Goal: Entertainment & Leisure: Consume media (video, audio)

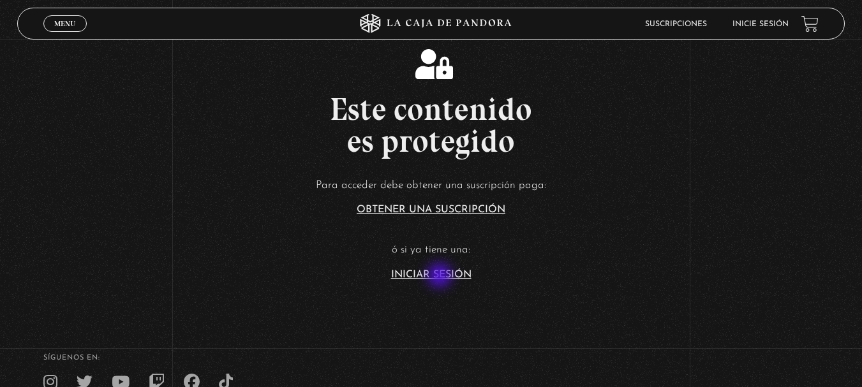
click at [441, 277] on link "Iniciar Sesión" at bounding box center [431, 275] width 80 height 10
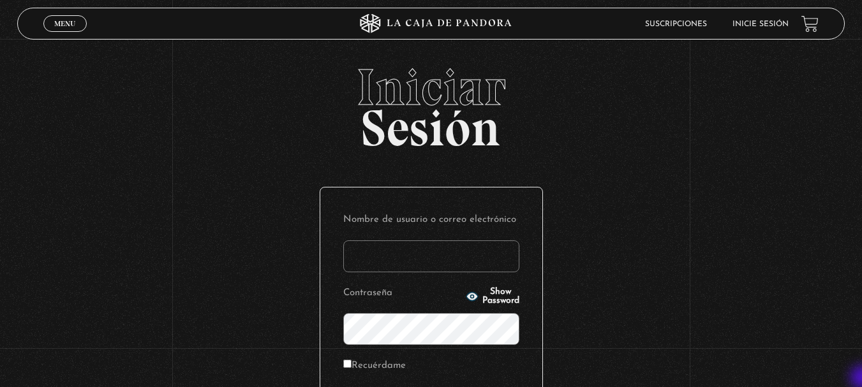
type input "[PERSON_NAME].[PERSON_NAME]"
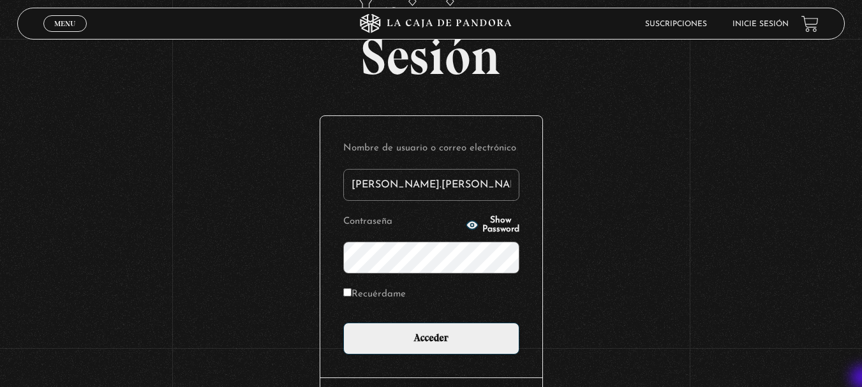
scroll to position [77, 0]
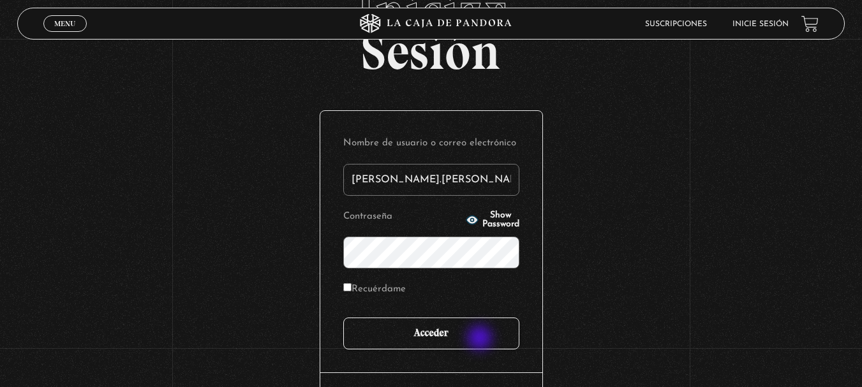
click at [481, 339] on input "Acceder" at bounding box center [431, 334] width 176 height 32
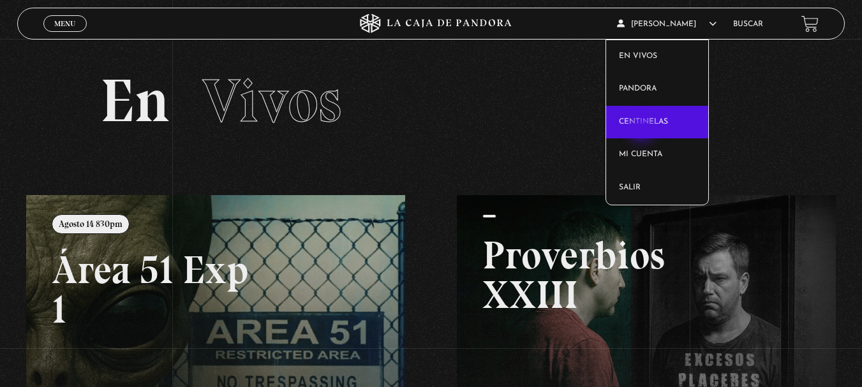
click at [643, 130] on link "Centinelas" at bounding box center [657, 122] width 102 height 33
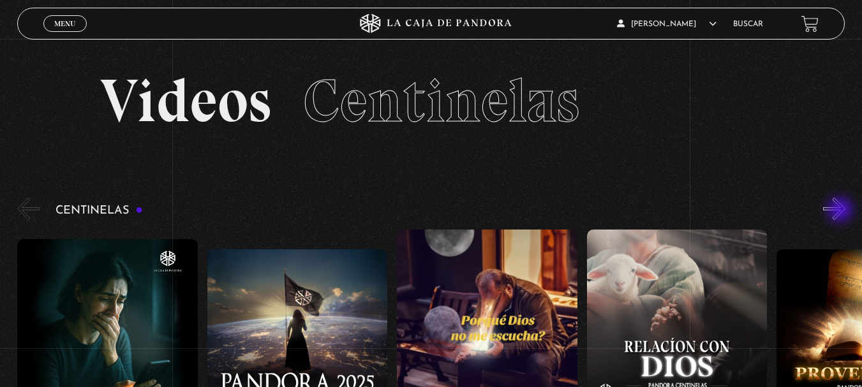
click at [842, 211] on button "»" at bounding box center [834, 209] width 22 height 22
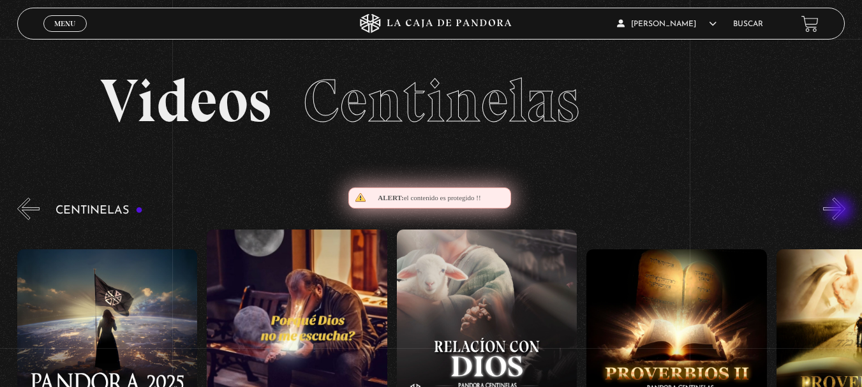
click at [842, 211] on button "»" at bounding box center [834, 209] width 22 height 22
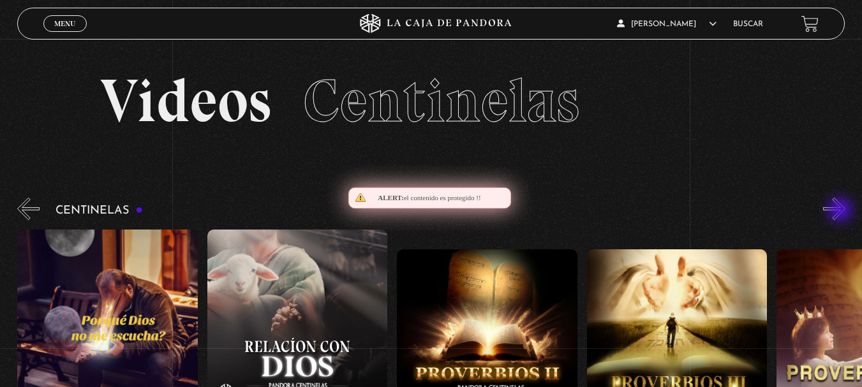
click at [842, 211] on button "»" at bounding box center [834, 209] width 22 height 22
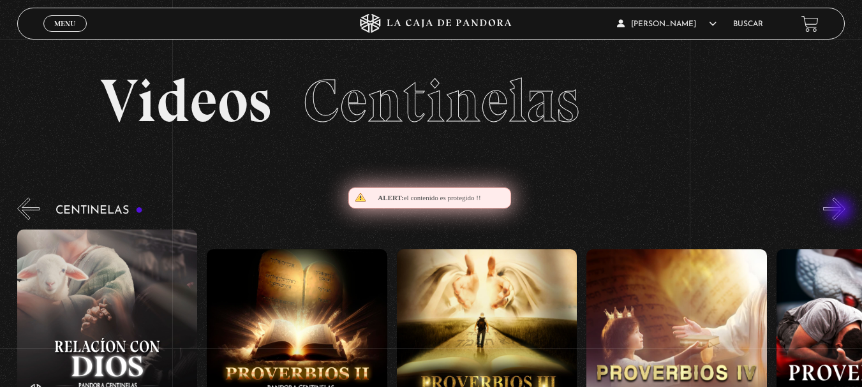
click at [842, 211] on button "»" at bounding box center [834, 209] width 22 height 22
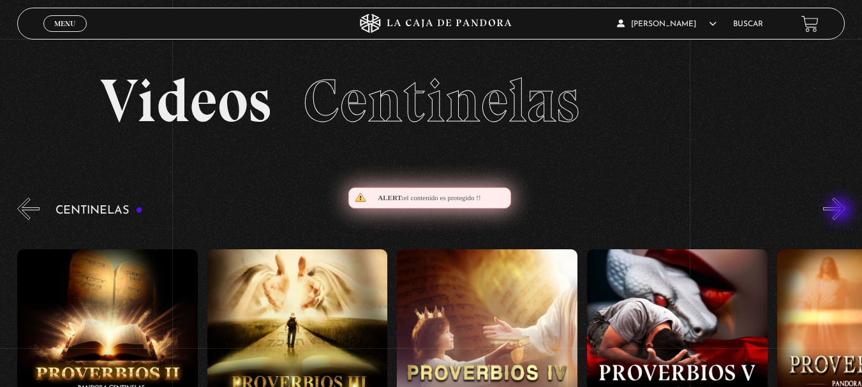
click at [842, 211] on button "»" at bounding box center [834, 209] width 22 height 22
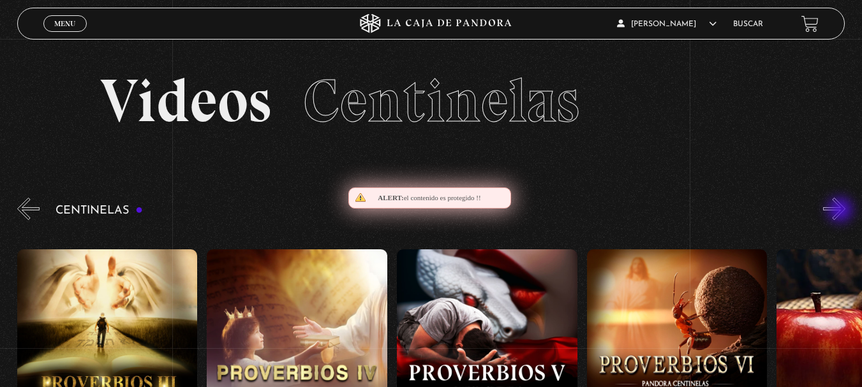
click at [842, 211] on button "»" at bounding box center [834, 209] width 22 height 22
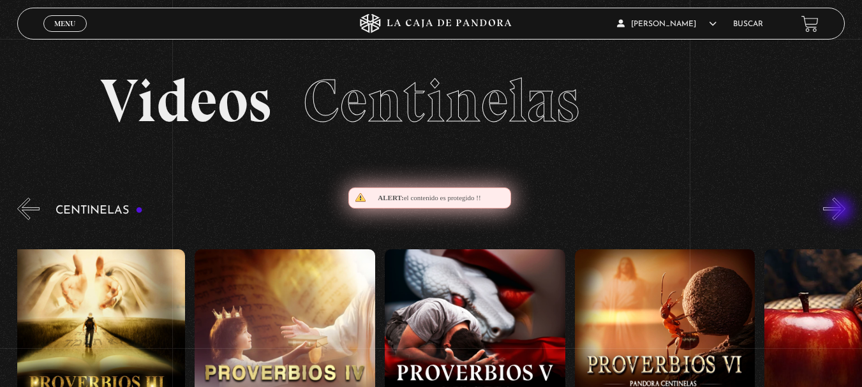
click at [842, 211] on button "»" at bounding box center [834, 209] width 22 height 22
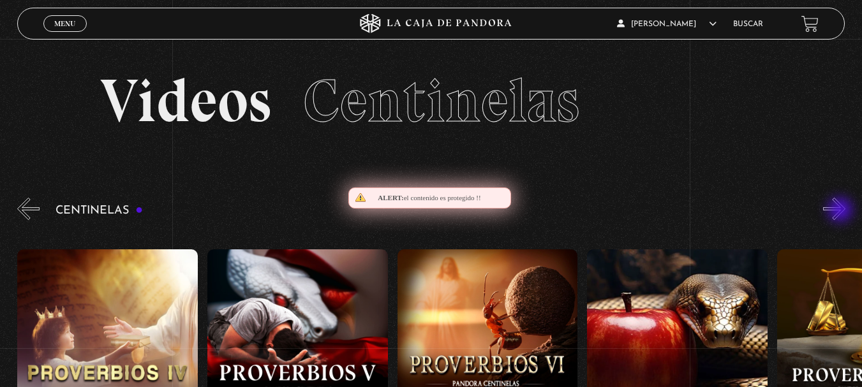
click at [842, 211] on button "»" at bounding box center [834, 209] width 22 height 22
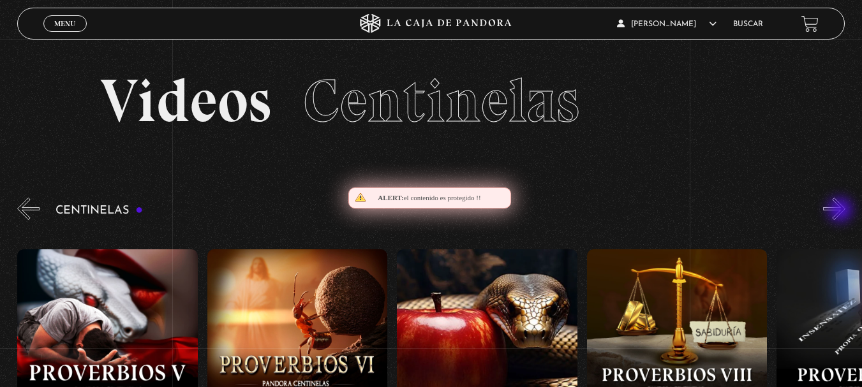
click at [842, 211] on button "»" at bounding box center [834, 209] width 22 height 22
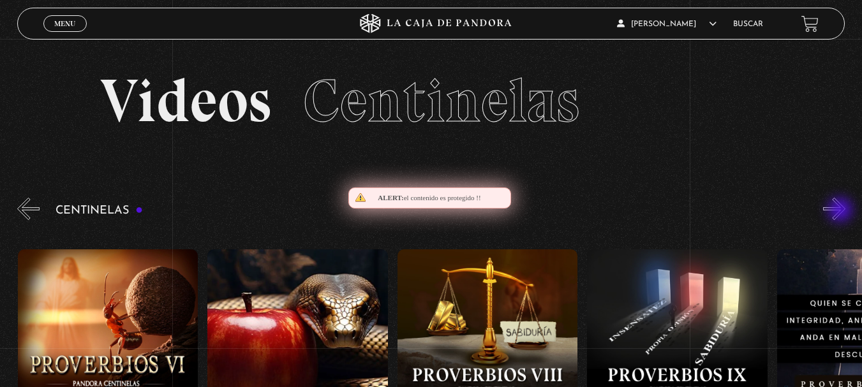
click at [842, 211] on button "»" at bounding box center [834, 209] width 22 height 22
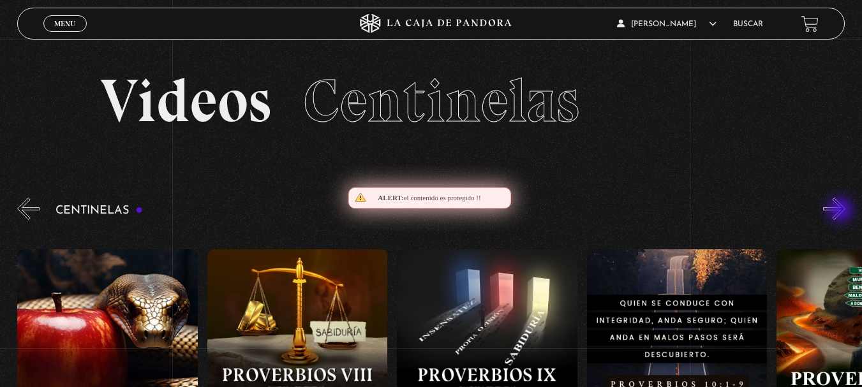
click at [842, 211] on button "»" at bounding box center [834, 209] width 22 height 22
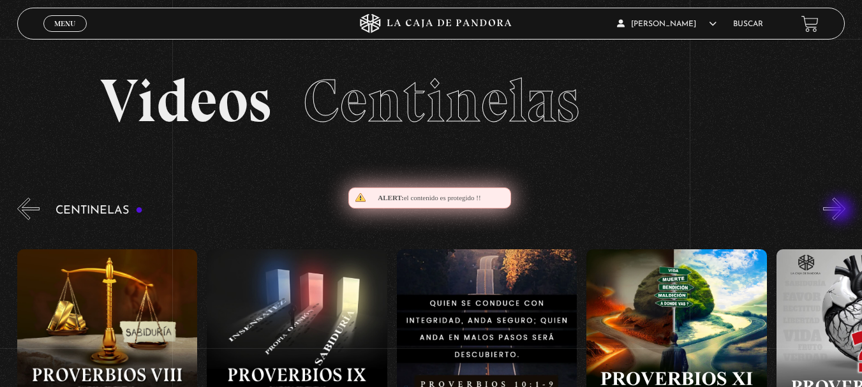
click at [842, 211] on button "»" at bounding box center [834, 209] width 22 height 22
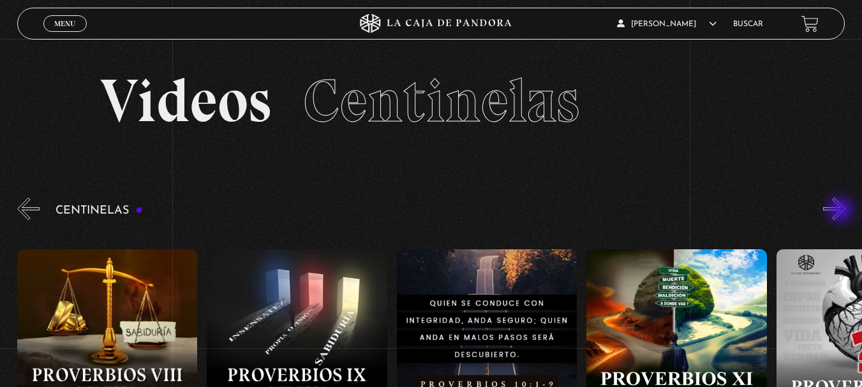
click at [842, 211] on button "»" at bounding box center [834, 209] width 22 height 22
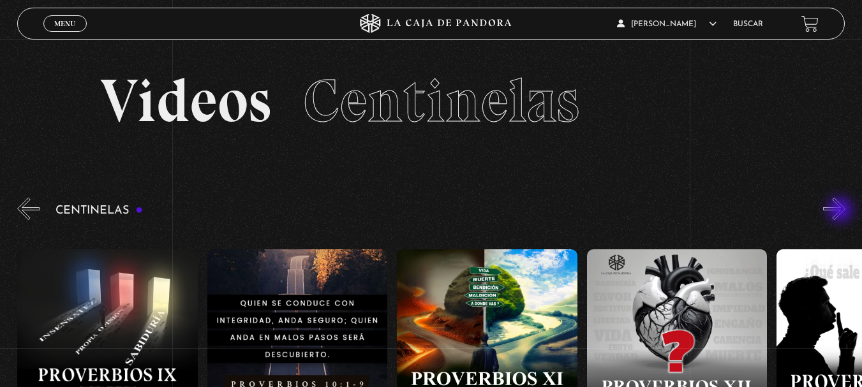
click at [842, 211] on button "»" at bounding box center [834, 209] width 22 height 22
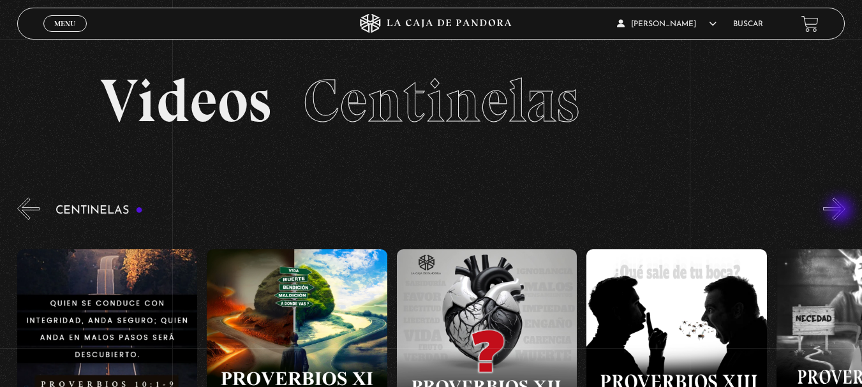
click at [842, 211] on button "»" at bounding box center [834, 209] width 22 height 22
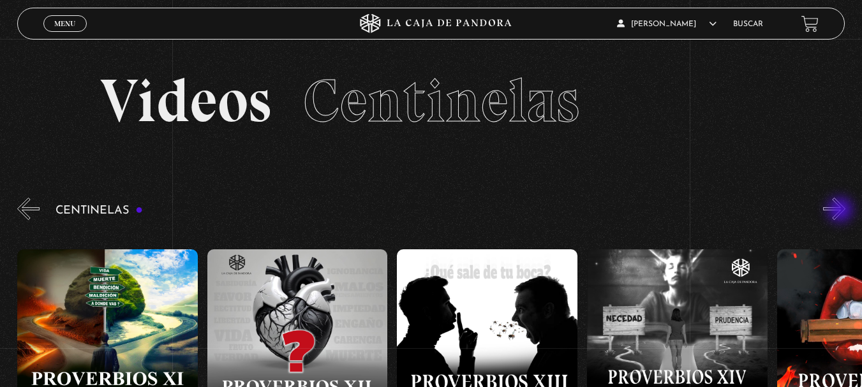
click at [842, 211] on button "»" at bounding box center [834, 209] width 22 height 22
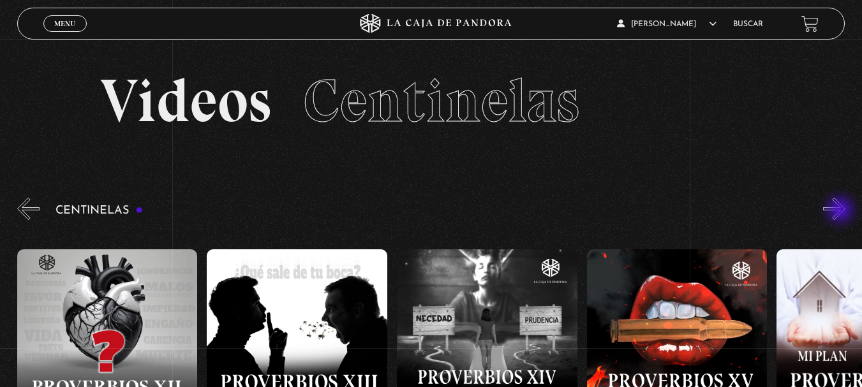
click at [842, 211] on button "»" at bounding box center [834, 209] width 22 height 22
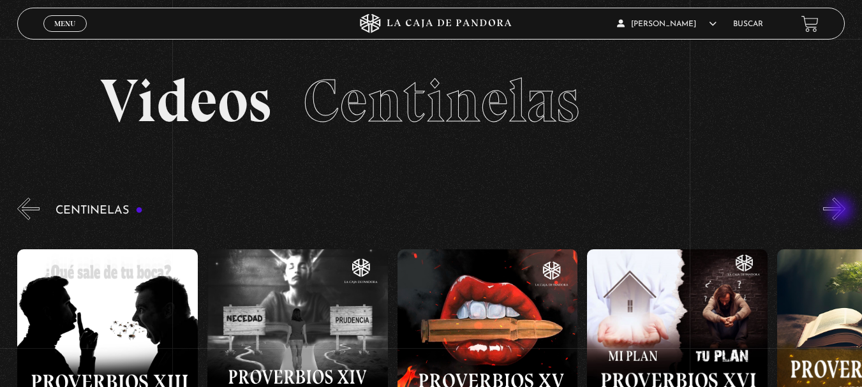
click at [842, 211] on button "»" at bounding box center [834, 209] width 22 height 22
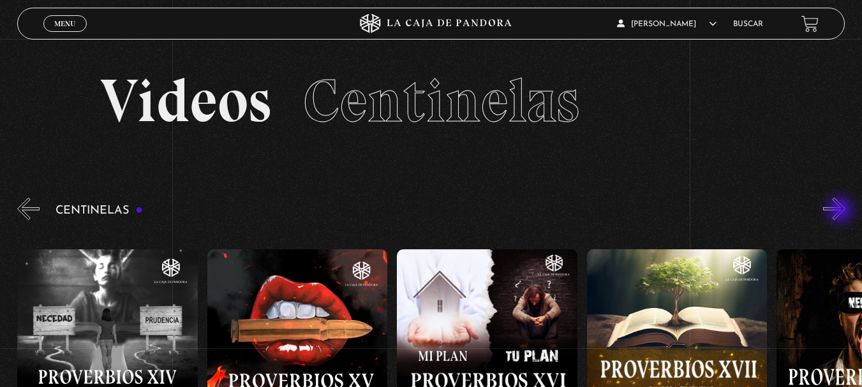
click at [842, 211] on button "»" at bounding box center [834, 209] width 22 height 22
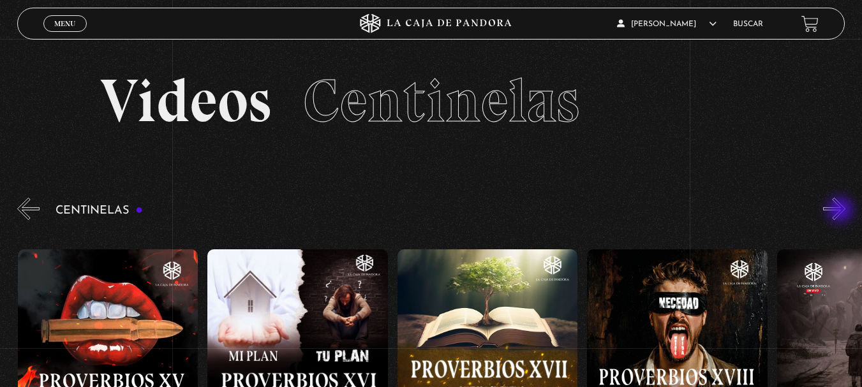
click at [842, 211] on button "»" at bounding box center [834, 209] width 22 height 22
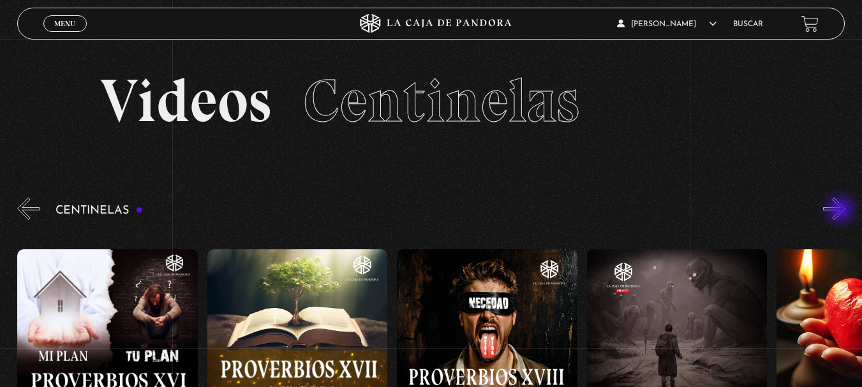
click at [842, 211] on button "»" at bounding box center [834, 209] width 22 height 22
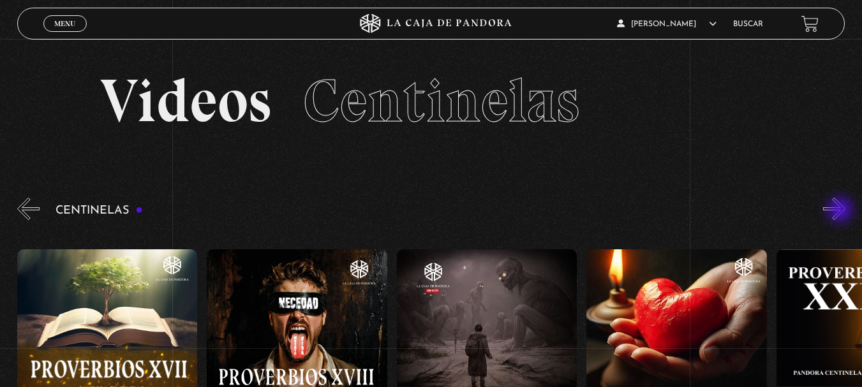
click at [842, 211] on button "»" at bounding box center [834, 209] width 22 height 22
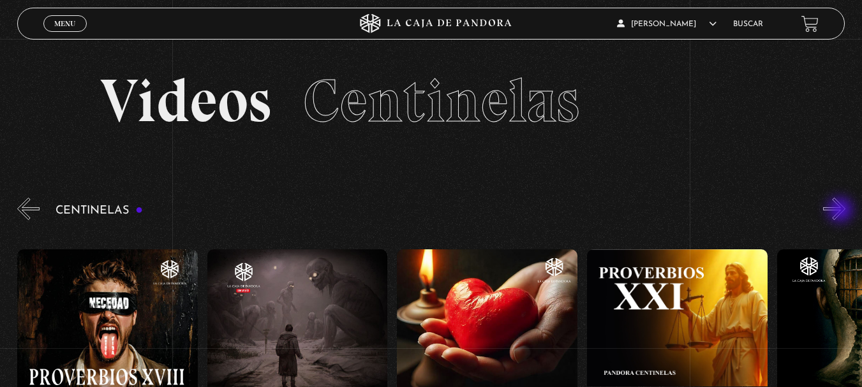
click at [842, 211] on button "»" at bounding box center [834, 209] width 22 height 22
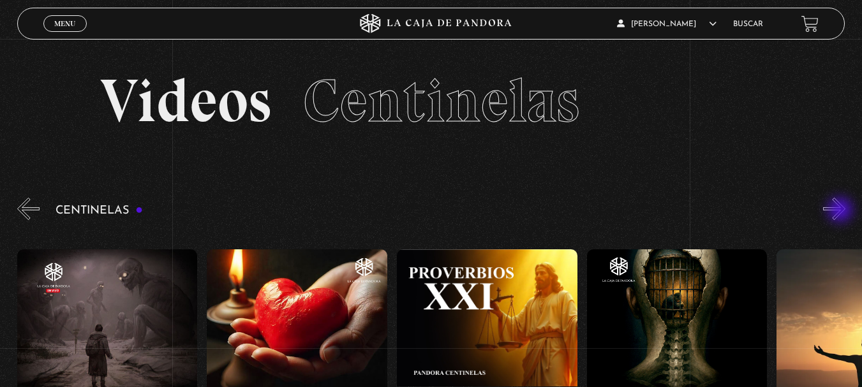
click at [842, 211] on button "»" at bounding box center [834, 209] width 22 height 22
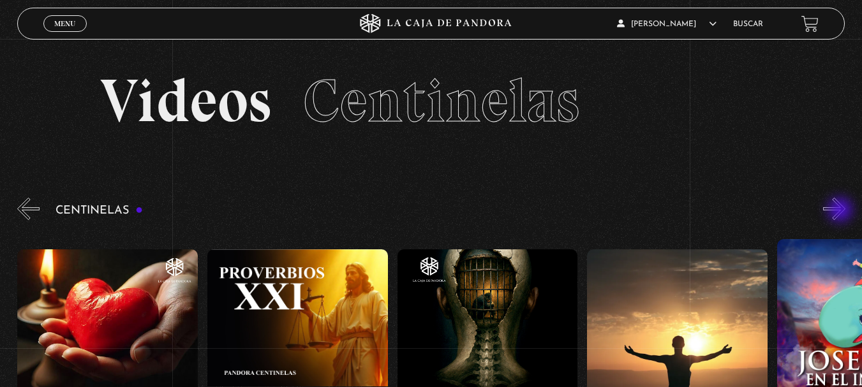
click at [842, 211] on button "»" at bounding box center [834, 209] width 22 height 22
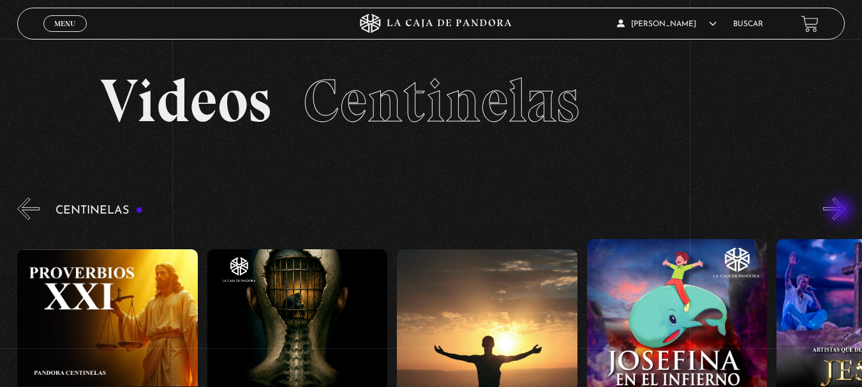
click at [842, 211] on button "»" at bounding box center [834, 209] width 22 height 22
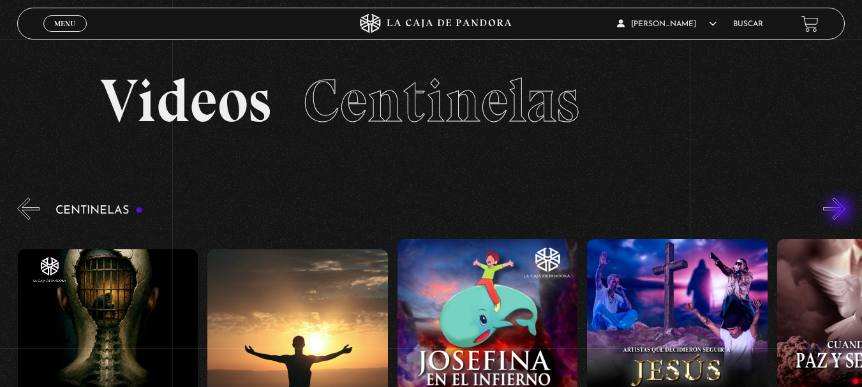
click at [842, 211] on button "»" at bounding box center [834, 209] width 22 height 22
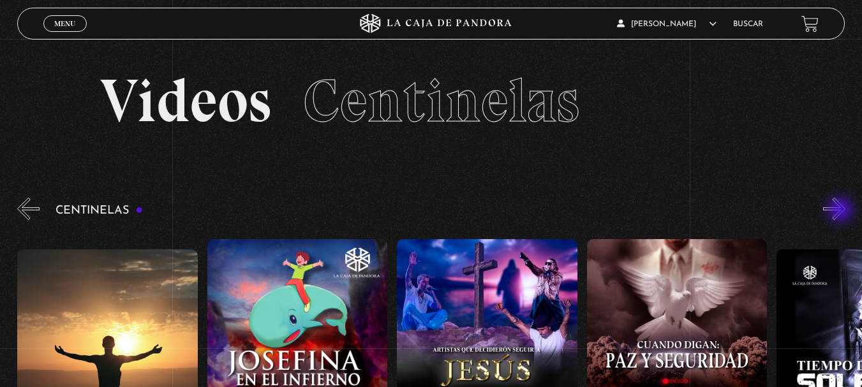
click at [842, 211] on button "»" at bounding box center [834, 209] width 22 height 22
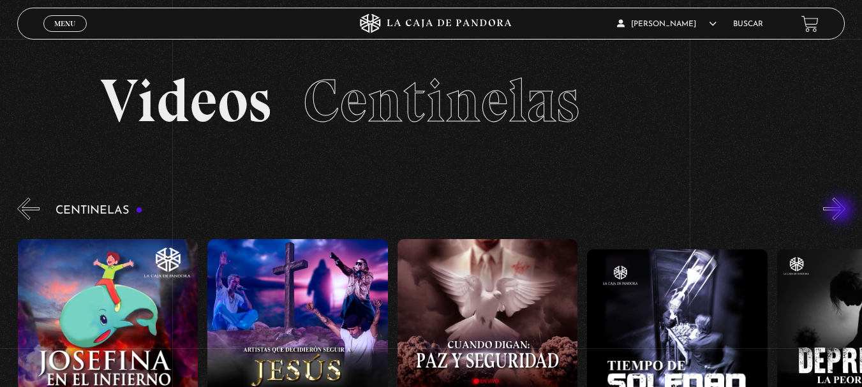
click at [842, 211] on button "»" at bounding box center [834, 209] width 22 height 22
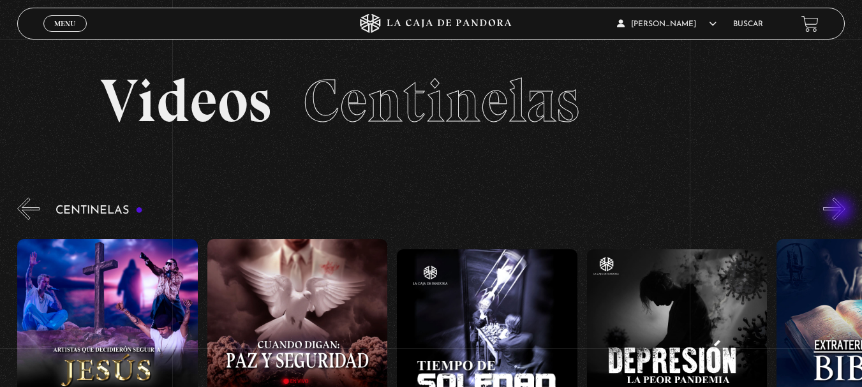
click at [842, 211] on button "»" at bounding box center [834, 209] width 22 height 22
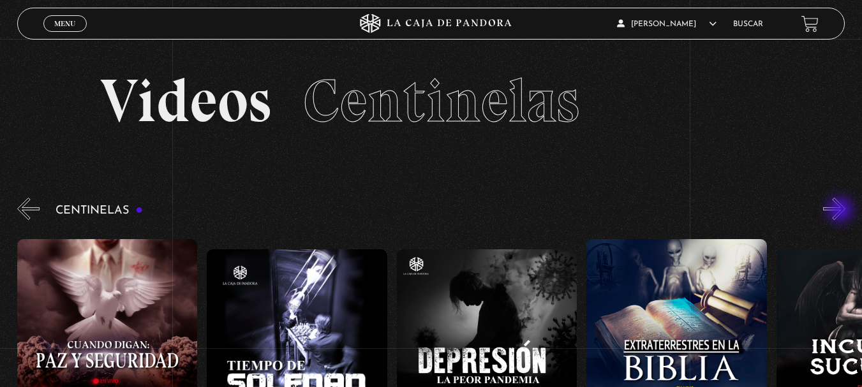
click at [842, 211] on button "»" at bounding box center [834, 209] width 22 height 22
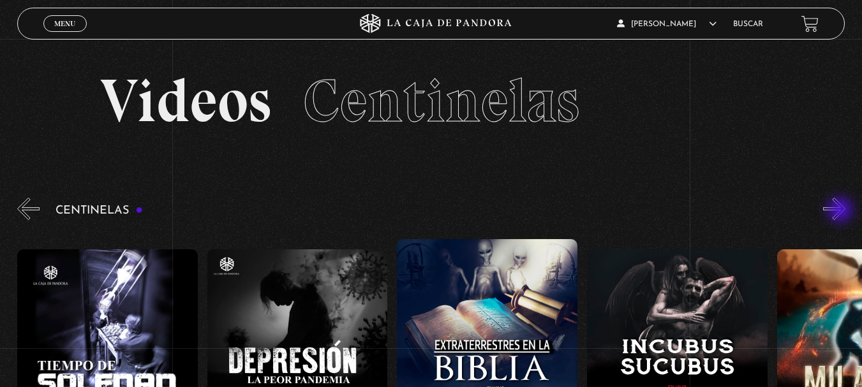
click at [842, 211] on button "»" at bounding box center [834, 209] width 22 height 22
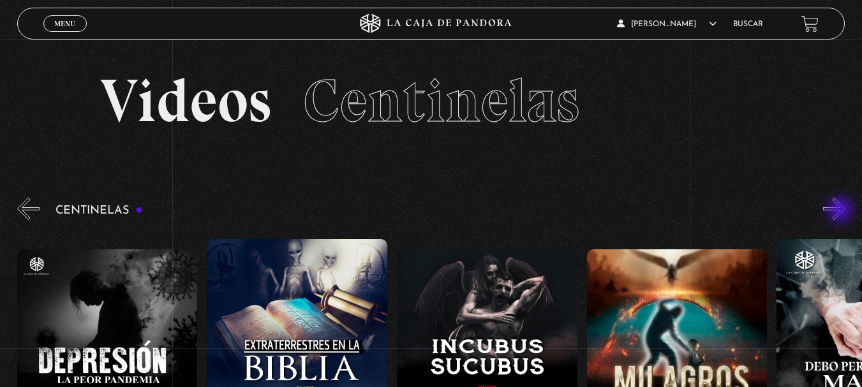
click at [842, 211] on button "»" at bounding box center [834, 209] width 22 height 22
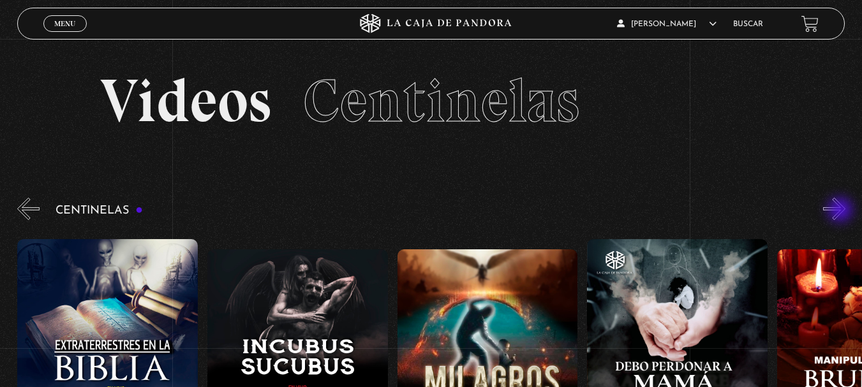
click at [842, 211] on button "»" at bounding box center [834, 209] width 22 height 22
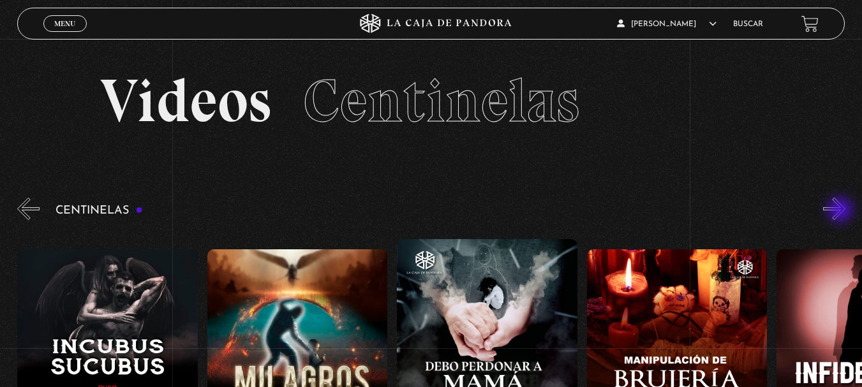
click at [842, 211] on button "»" at bounding box center [834, 209] width 22 height 22
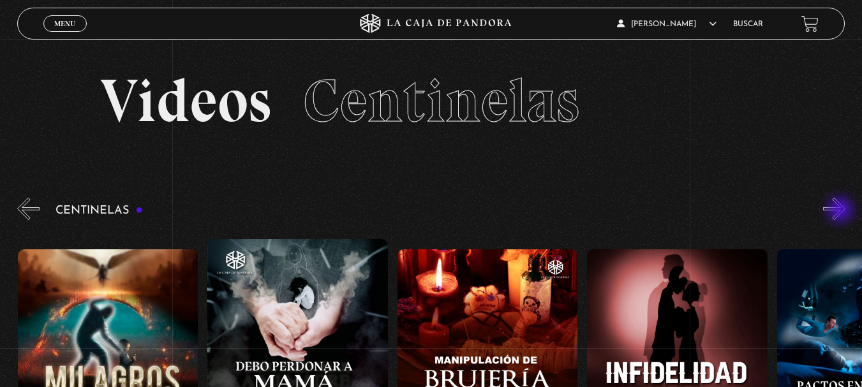
click at [842, 211] on button "»" at bounding box center [834, 209] width 22 height 22
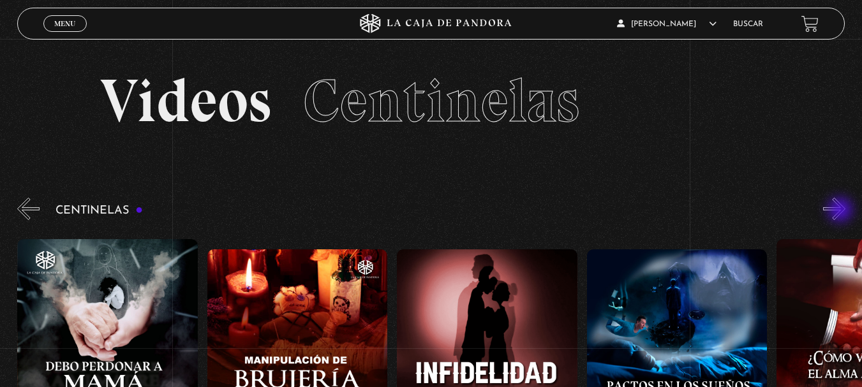
click at [842, 211] on button "»" at bounding box center [834, 209] width 22 height 22
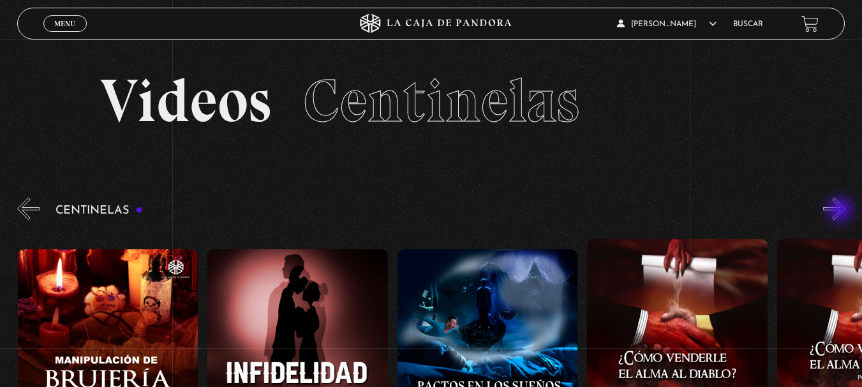
click at [842, 211] on button "»" at bounding box center [834, 209] width 22 height 22
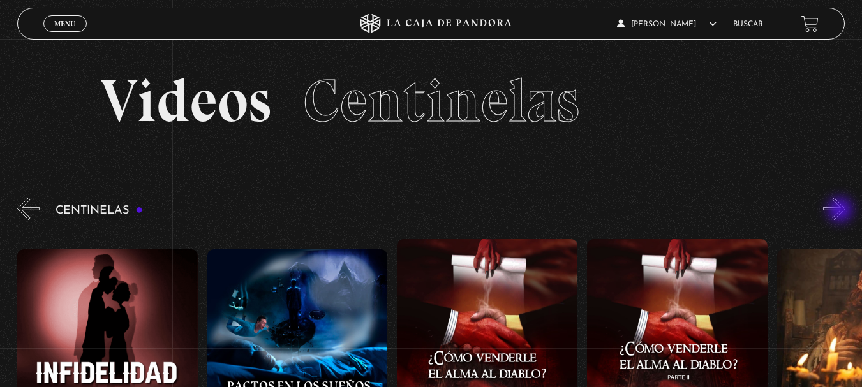
click at [842, 211] on button "»" at bounding box center [834, 209] width 22 height 22
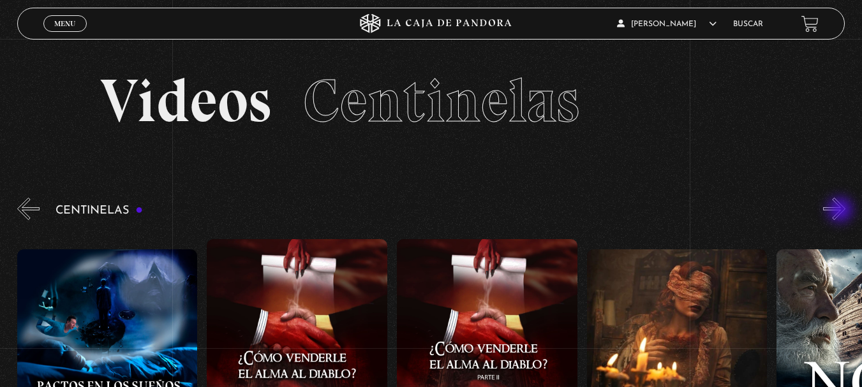
click at [842, 211] on button "»" at bounding box center [834, 209] width 22 height 22
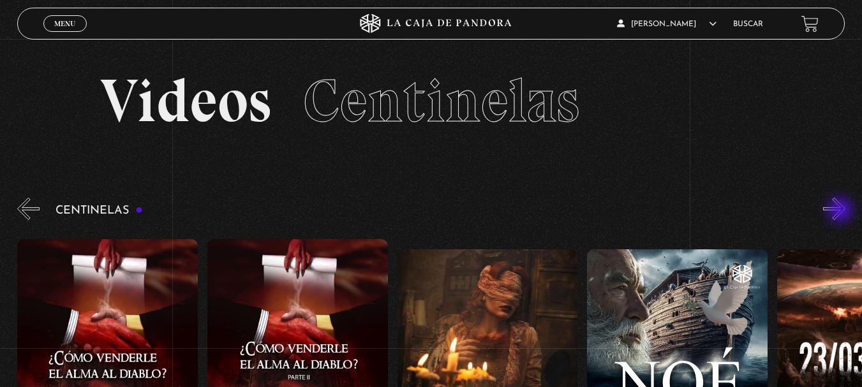
click at [842, 211] on button "»" at bounding box center [834, 209] width 22 height 22
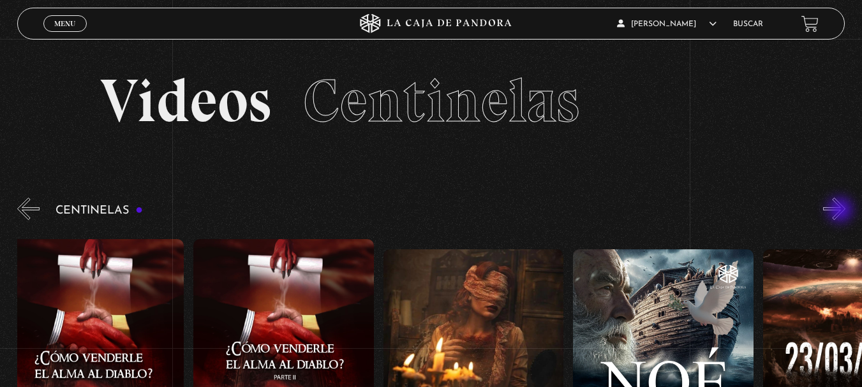
click at [842, 211] on button "»" at bounding box center [834, 209] width 22 height 22
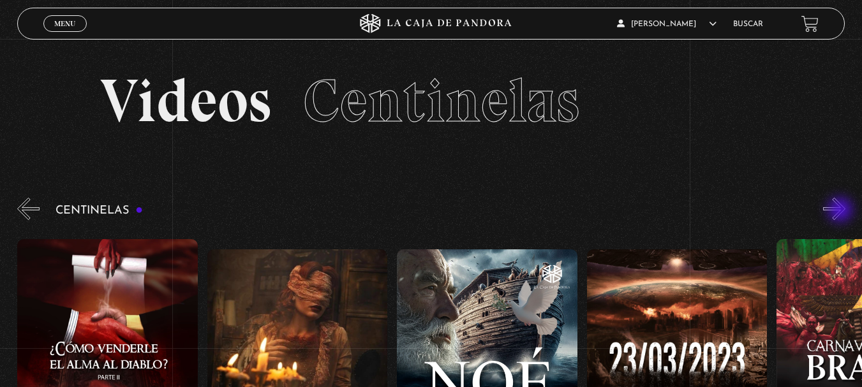
click at [842, 211] on button "»" at bounding box center [834, 209] width 22 height 22
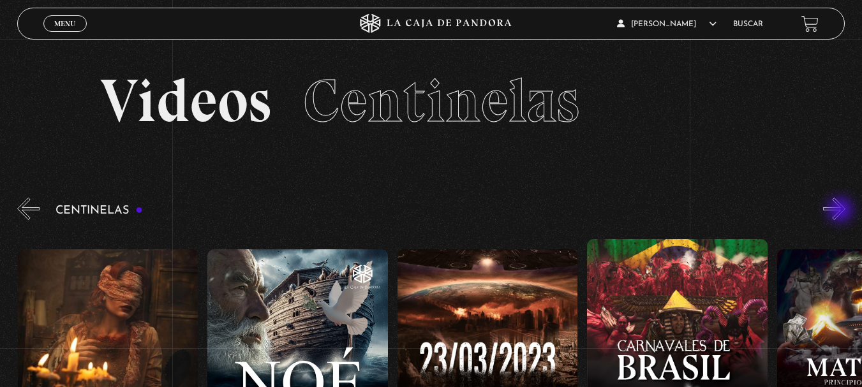
click at [842, 211] on button "»" at bounding box center [834, 209] width 22 height 22
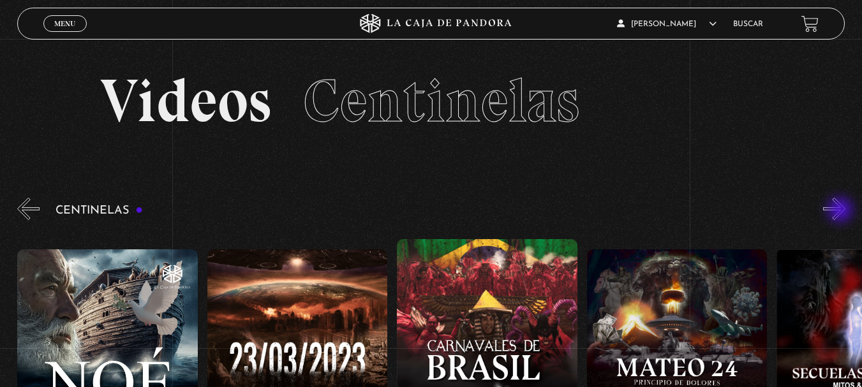
click at [842, 211] on button "»" at bounding box center [834, 209] width 22 height 22
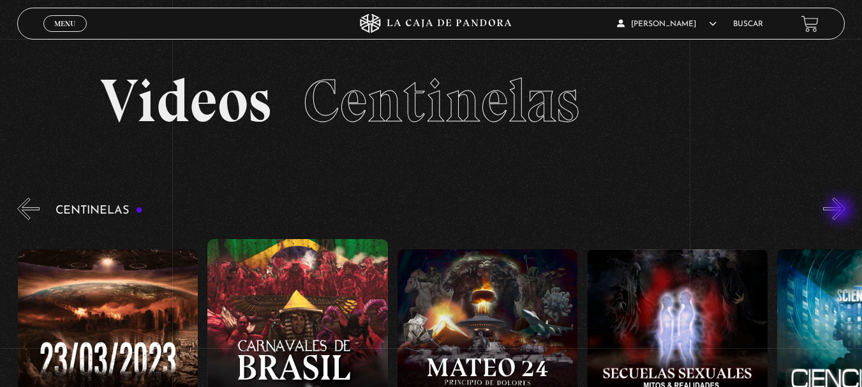
click at [842, 211] on button "»" at bounding box center [834, 209] width 22 height 22
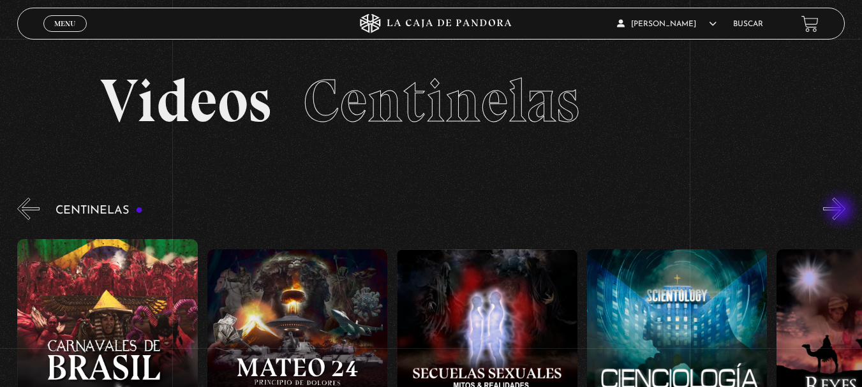
click at [842, 211] on button "»" at bounding box center [834, 209] width 22 height 22
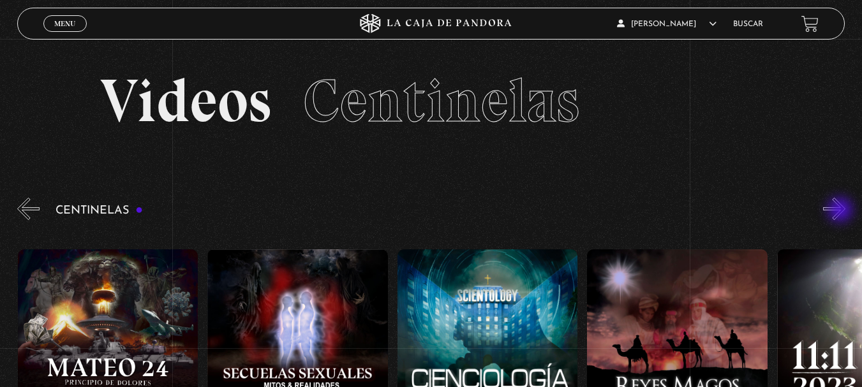
click at [842, 211] on button "»" at bounding box center [834, 209] width 22 height 22
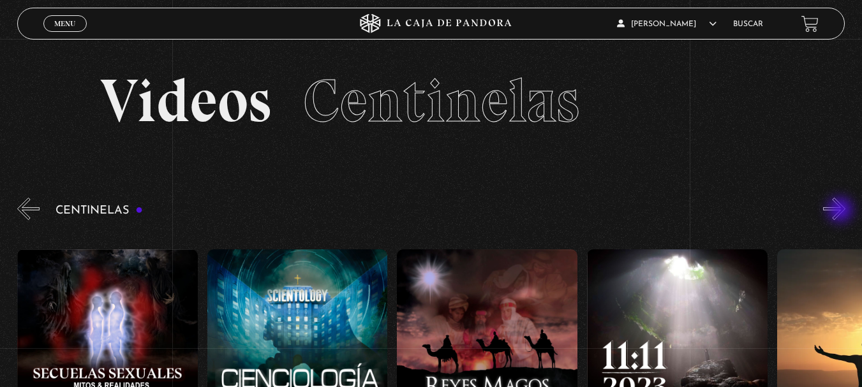
click at [842, 211] on button "»" at bounding box center [834, 209] width 22 height 22
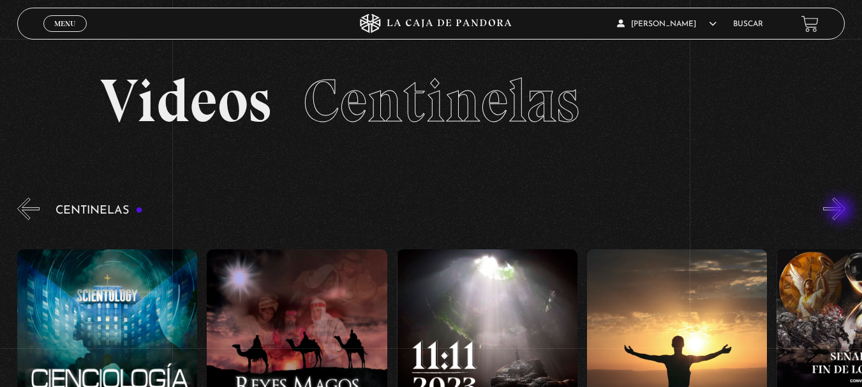
click at [842, 211] on button "»" at bounding box center [834, 209] width 22 height 22
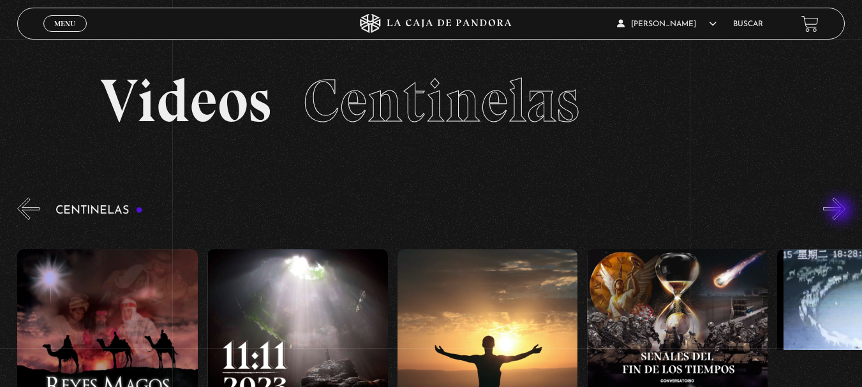
click at [842, 211] on button "»" at bounding box center [834, 209] width 22 height 22
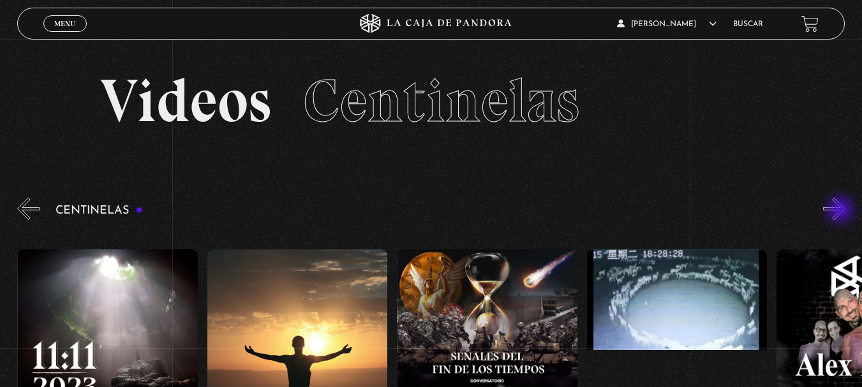
click at [842, 211] on button "»" at bounding box center [834, 209] width 22 height 22
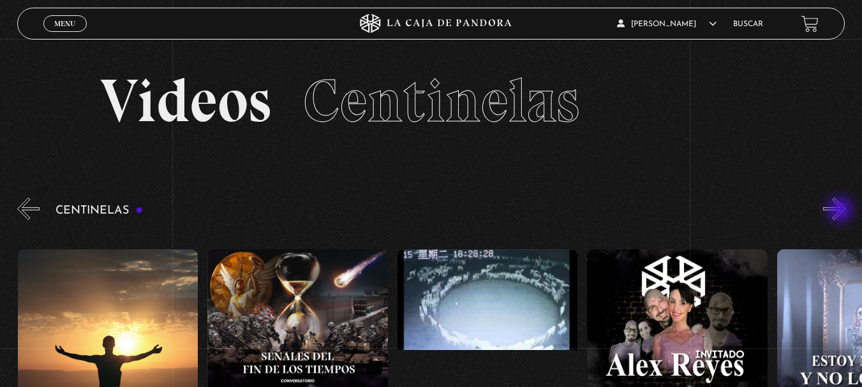
click at [842, 211] on button "»" at bounding box center [834, 209] width 22 height 22
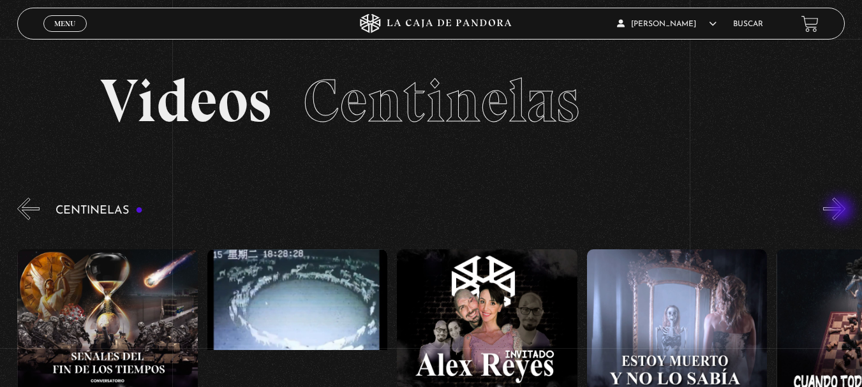
click at [842, 211] on button "»" at bounding box center [834, 209] width 22 height 22
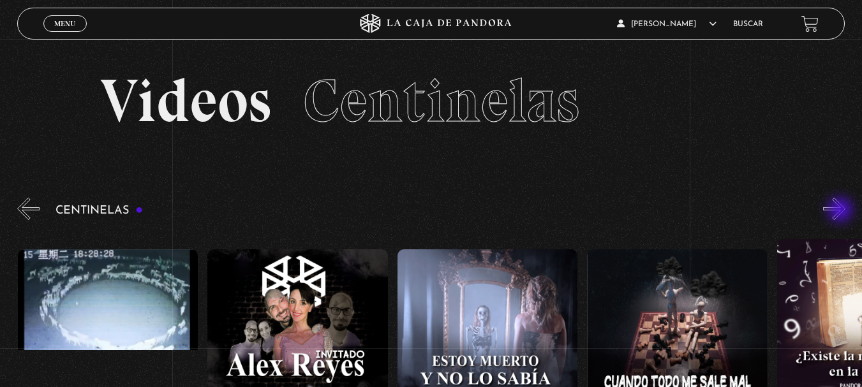
click at [842, 211] on button "»" at bounding box center [834, 209] width 22 height 22
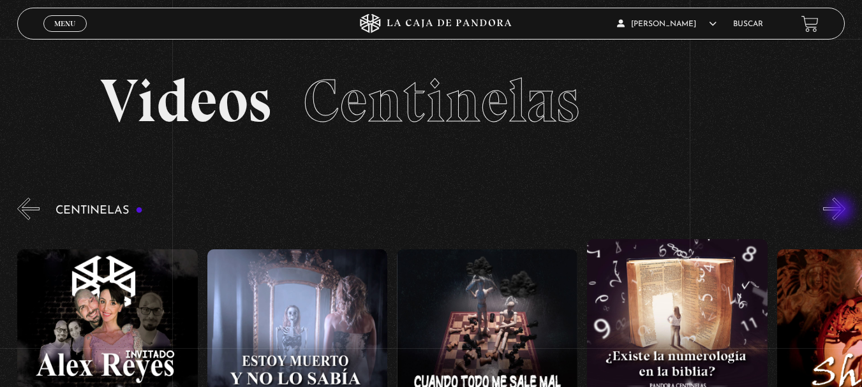
click at [842, 211] on button "»" at bounding box center [834, 209] width 22 height 22
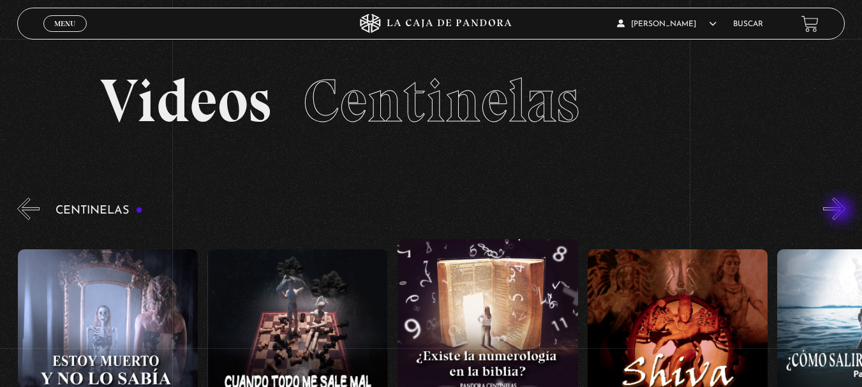
click at [842, 211] on button "»" at bounding box center [834, 209] width 22 height 22
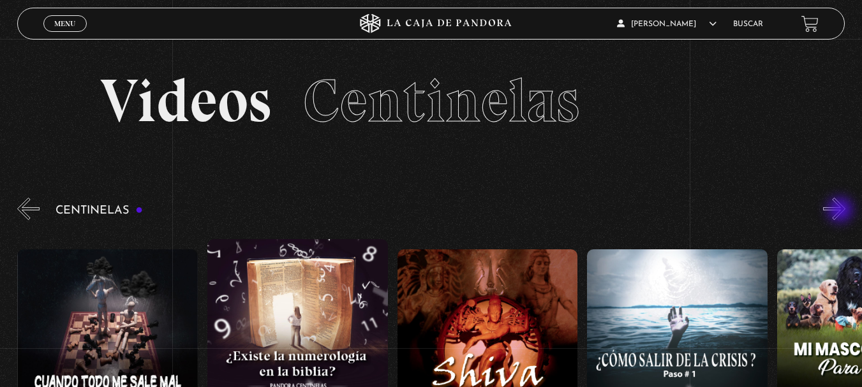
click at [842, 211] on button "»" at bounding box center [834, 209] width 22 height 22
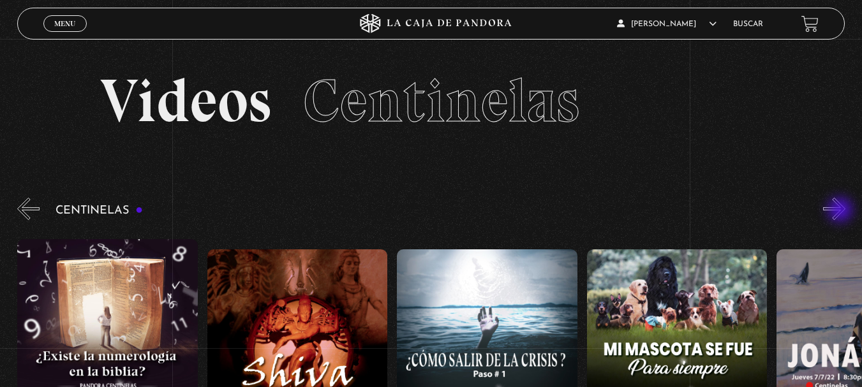
click at [842, 211] on button "»" at bounding box center [834, 209] width 22 height 22
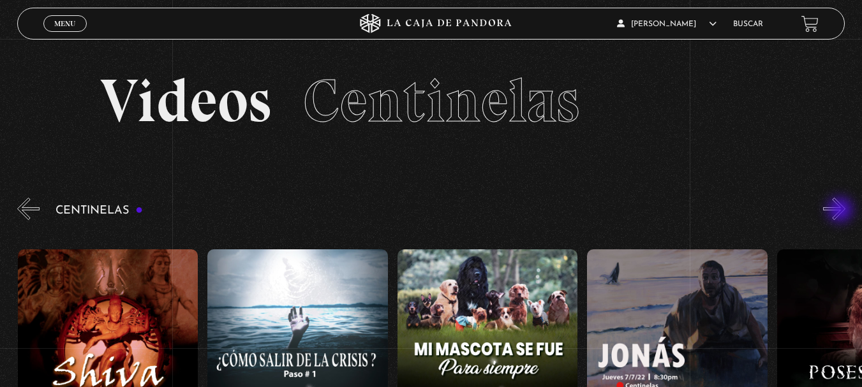
click at [842, 211] on button "»" at bounding box center [834, 209] width 22 height 22
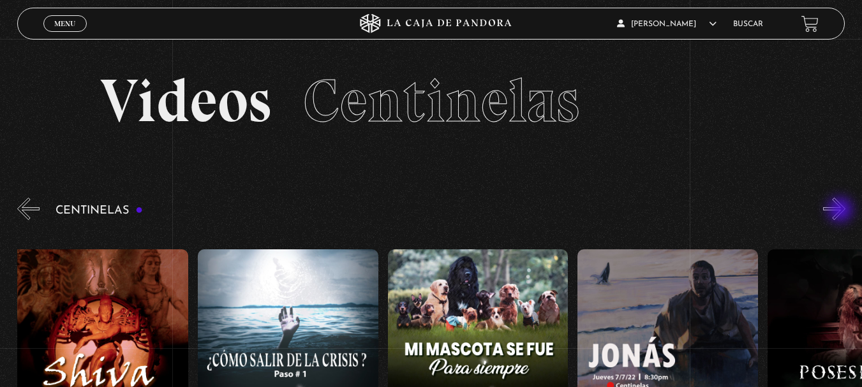
click at [842, 211] on button "»" at bounding box center [834, 209] width 22 height 22
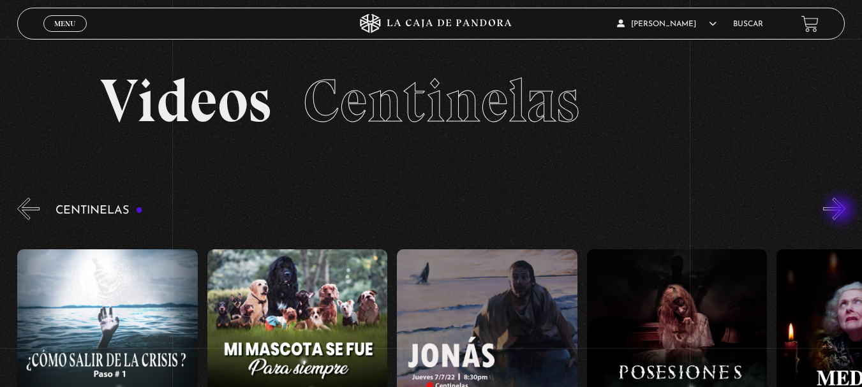
click at [842, 211] on button "»" at bounding box center [834, 209] width 22 height 22
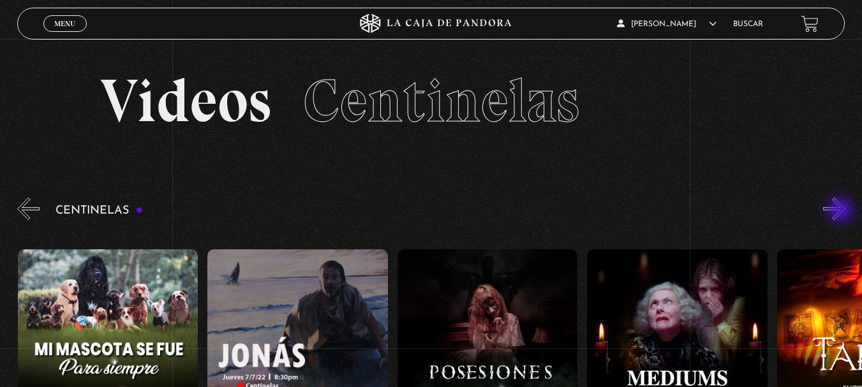
click at [842, 211] on button "»" at bounding box center [834, 209] width 22 height 22
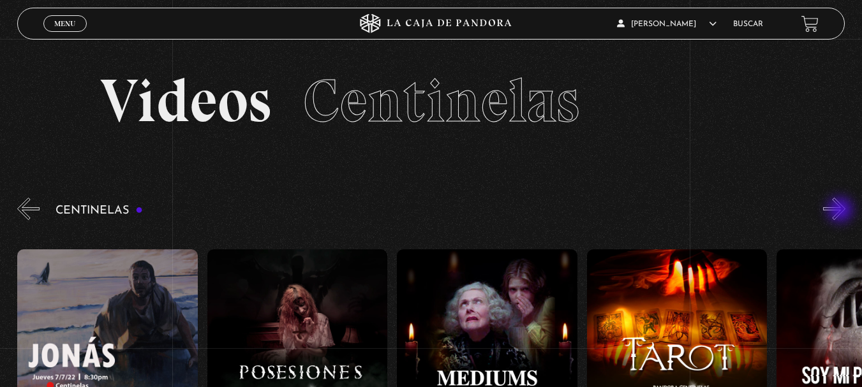
click at [842, 211] on button "»" at bounding box center [834, 209] width 22 height 22
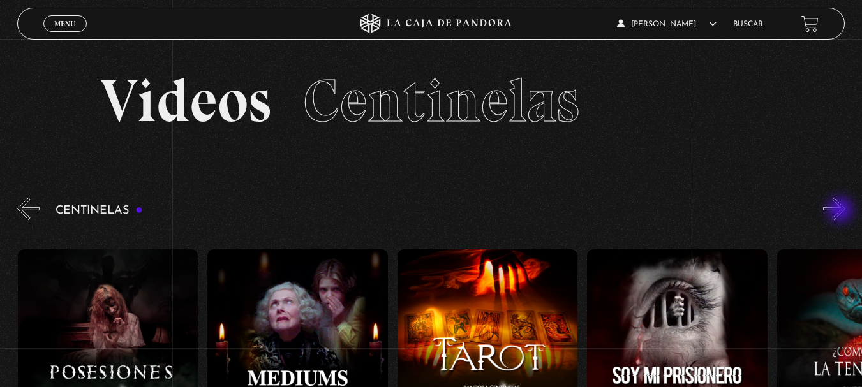
click at [842, 211] on button "»" at bounding box center [834, 209] width 22 height 22
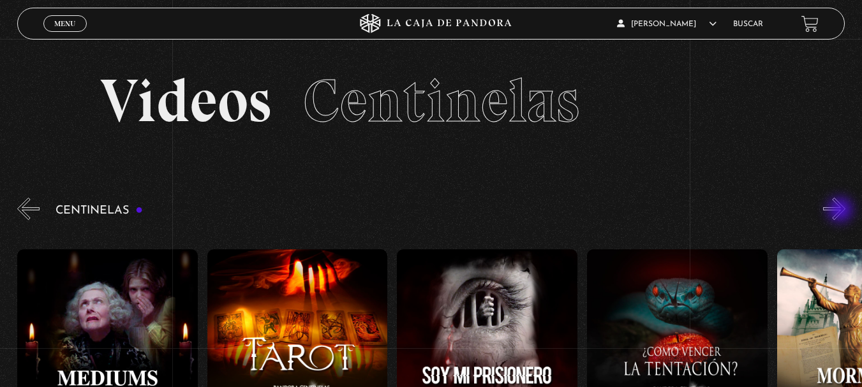
click at [842, 211] on button "»" at bounding box center [834, 209] width 22 height 22
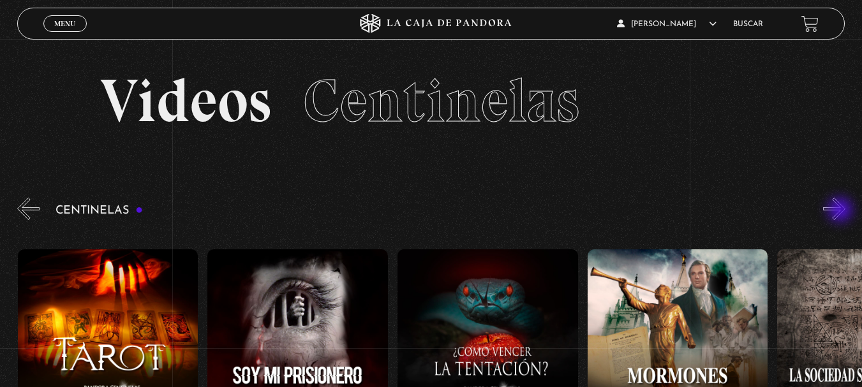
click at [842, 211] on button "»" at bounding box center [834, 209] width 22 height 22
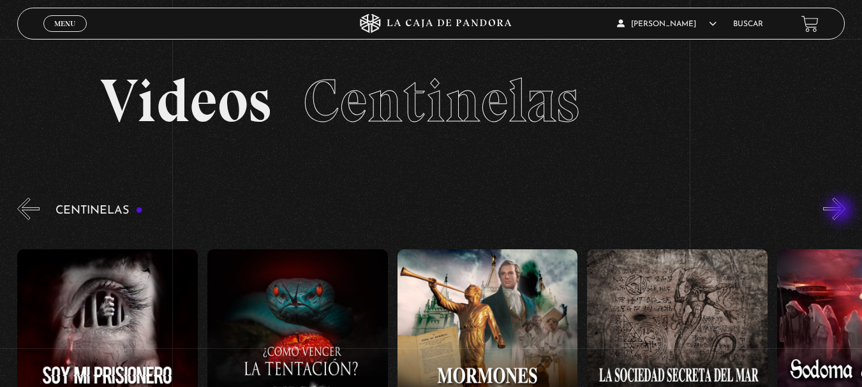
click at [842, 211] on button "»" at bounding box center [834, 209] width 22 height 22
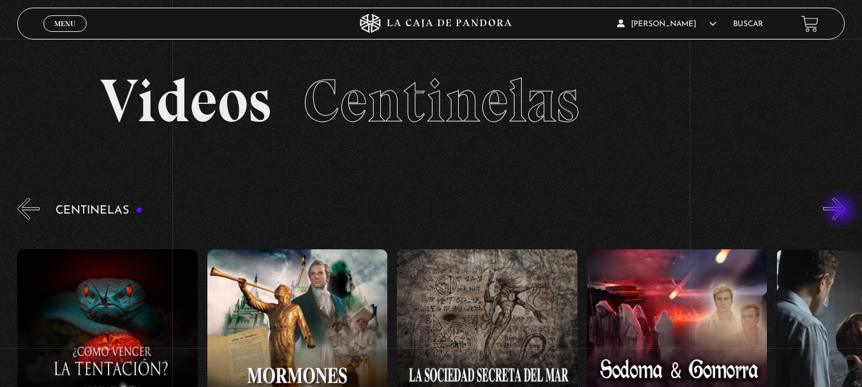
click at [842, 211] on button "»" at bounding box center [834, 209] width 22 height 22
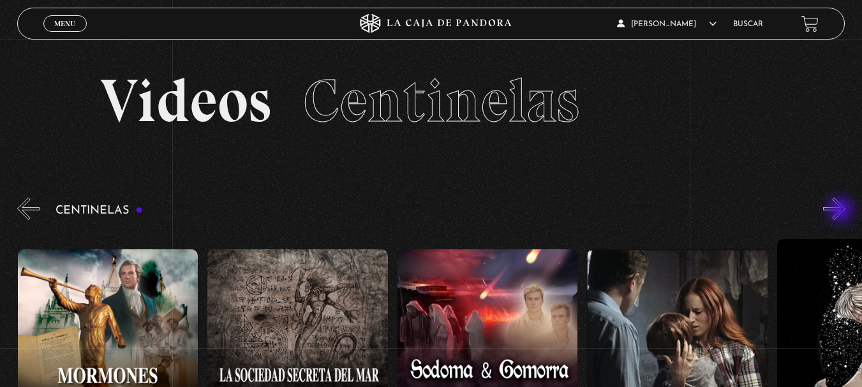
click at [842, 211] on button "»" at bounding box center [834, 209] width 22 height 22
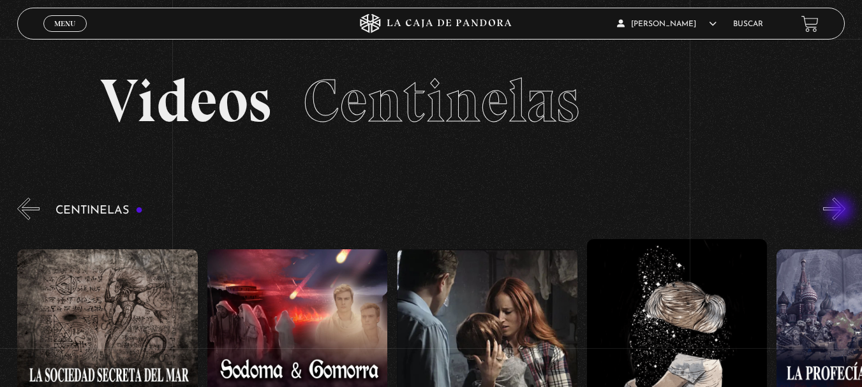
click at [842, 211] on button "»" at bounding box center [834, 209] width 22 height 22
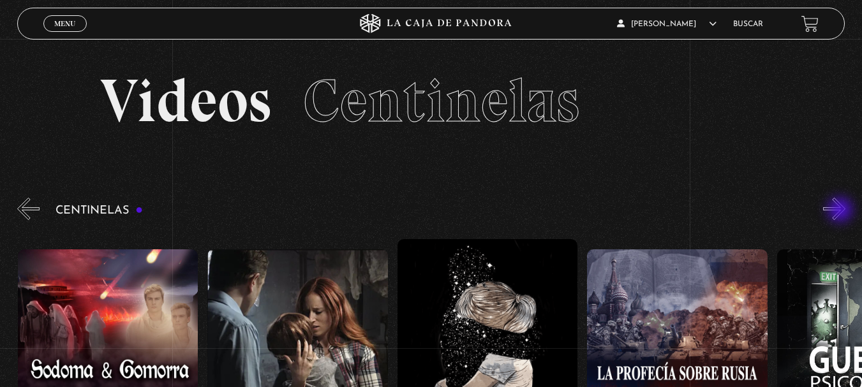
click at [842, 211] on button "»" at bounding box center [834, 209] width 22 height 22
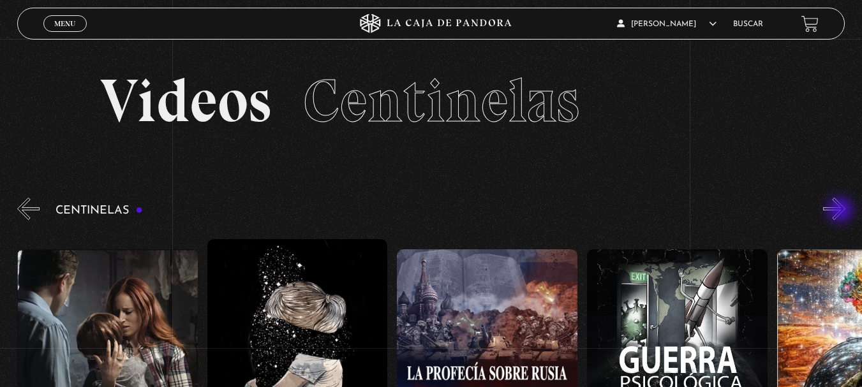
click at [842, 211] on button "»" at bounding box center [834, 209] width 22 height 22
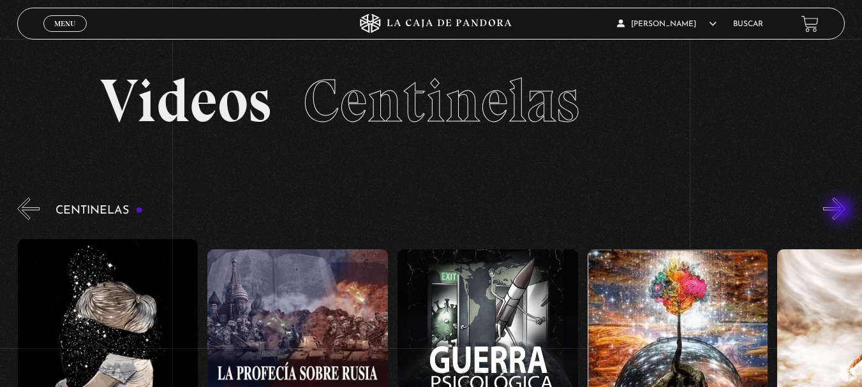
click at [842, 211] on button "»" at bounding box center [834, 209] width 22 height 22
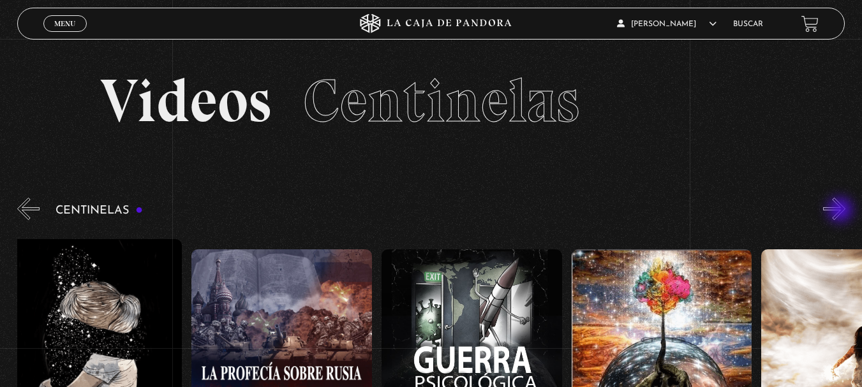
click at [842, 211] on button "»" at bounding box center [834, 209] width 22 height 22
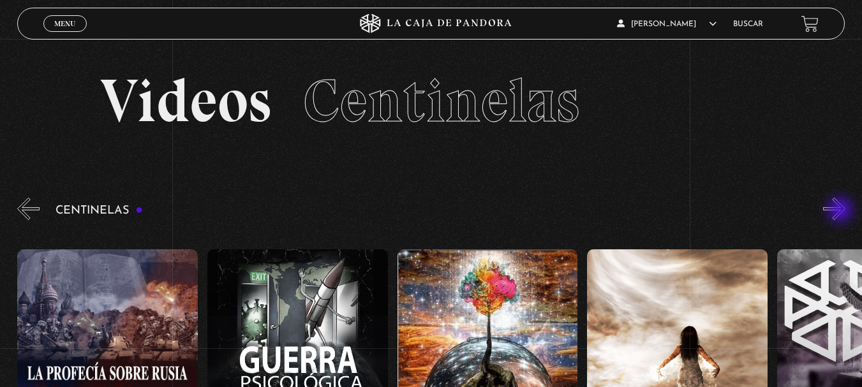
click at [842, 211] on button "»" at bounding box center [834, 209] width 22 height 22
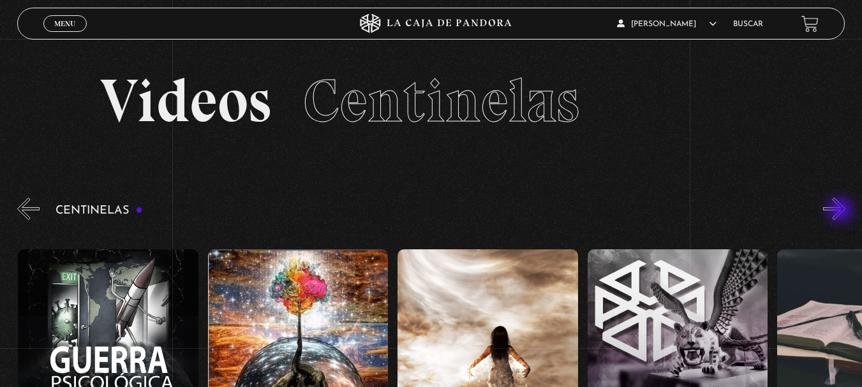
click at [842, 211] on button "»" at bounding box center [834, 209] width 22 height 22
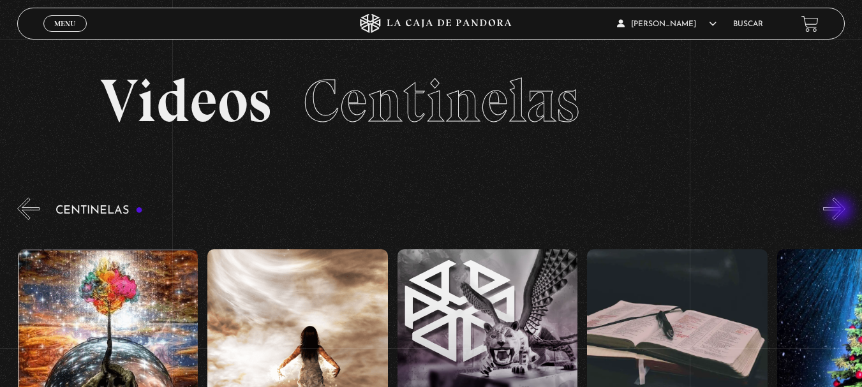
click at [842, 211] on button "»" at bounding box center [834, 209] width 22 height 22
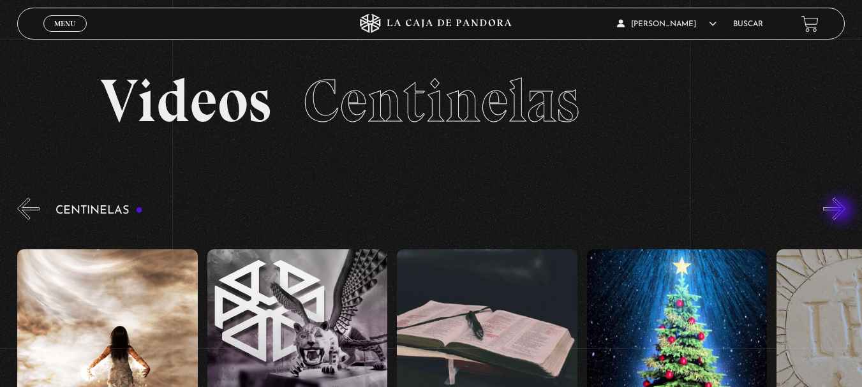
click at [842, 211] on button "»" at bounding box center [834, 209] width 22 height 22
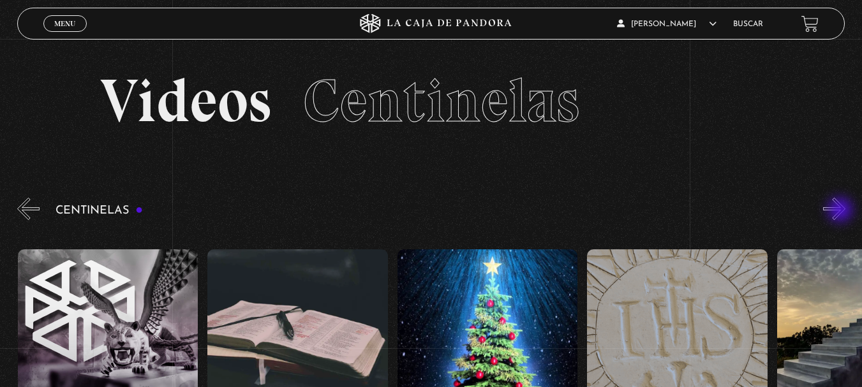
click at [842, 211] on button "»" at bounding box center [834, 209] width 22 height 22
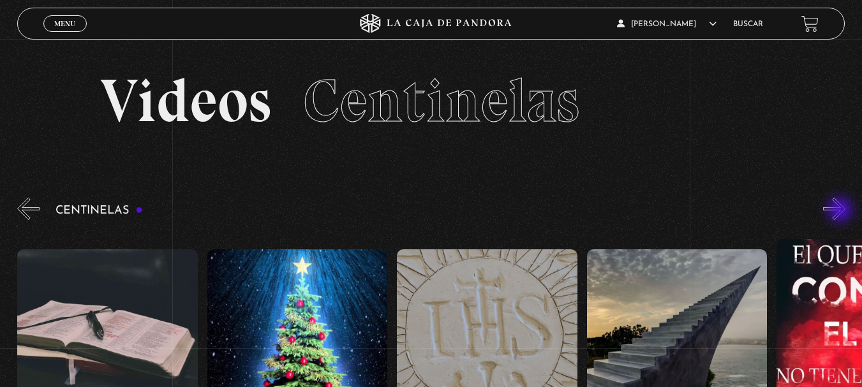
click at [842, 211] on button "»" at bounding box center [834, 209] width 22 height 22
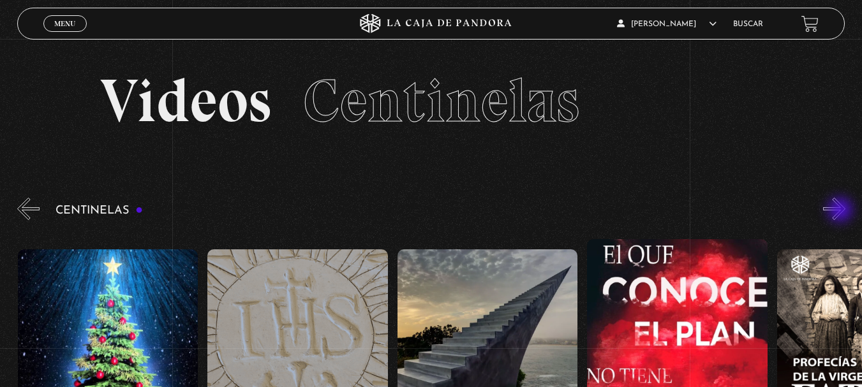
click at [842, 211] on button "»" at bounding box center [834, 209] width 22 height 22
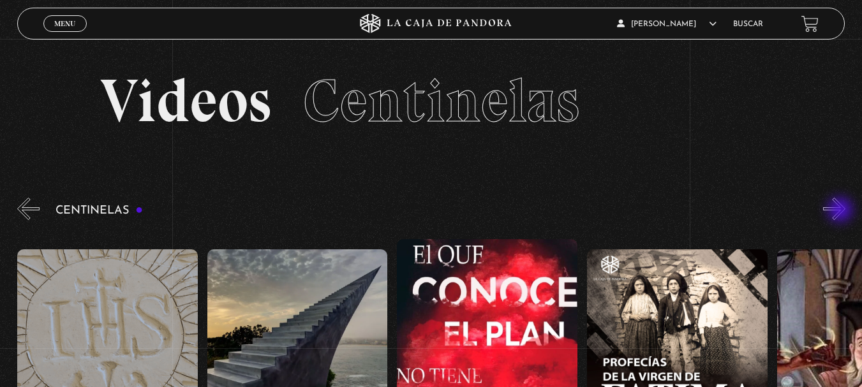
click at [842, 211] on button "»" at bounding box center [834, 209] width 22 height 22
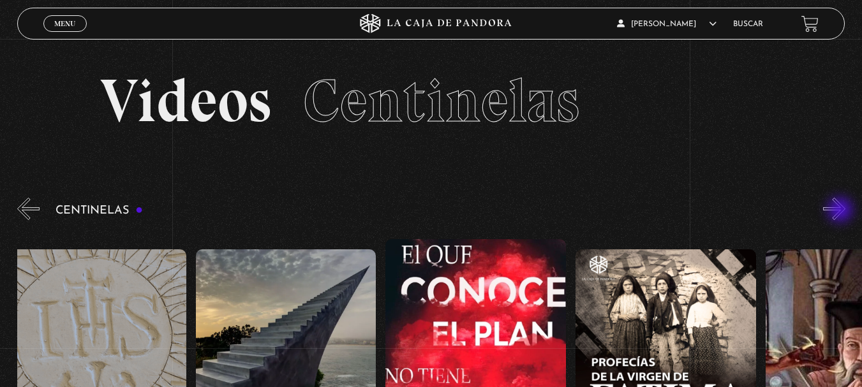
click at [842, 211] on button "»" at bounding box center [834, 209] width 22 height 22
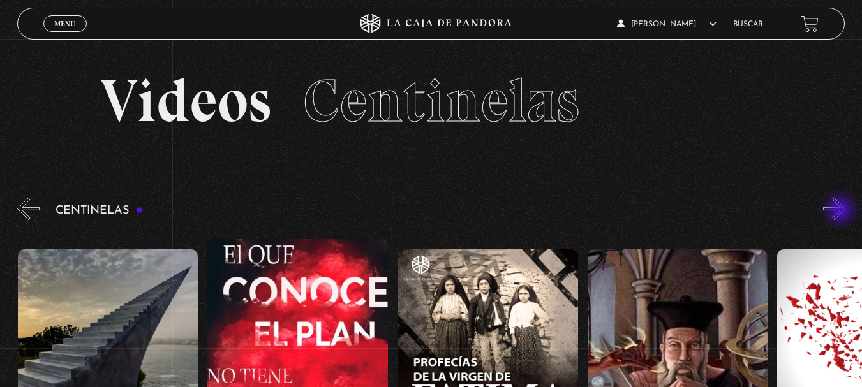
click at [842, 211] on button "»" at bounding box center [834, 209] width 22 height 22
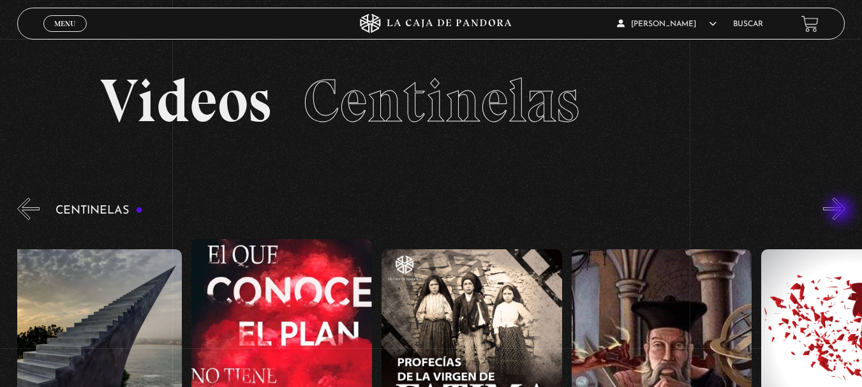
click at [842, 211] on button "»" at bounding box center [834, 209] width 22 height 22
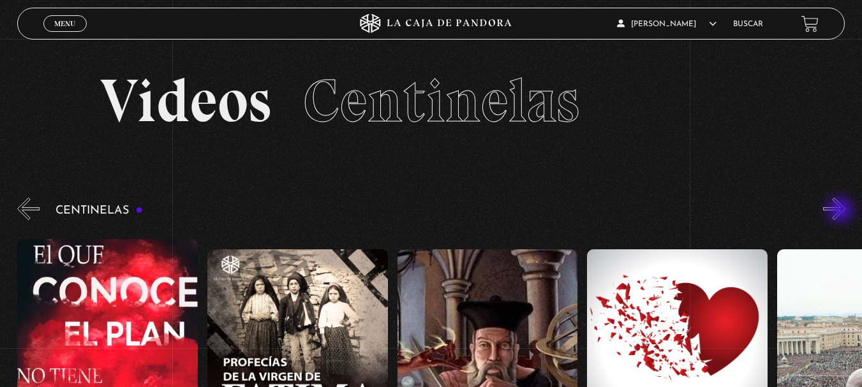
click at [842, 211] on button "»" at bounding box center [834, 209] width 22 height 22
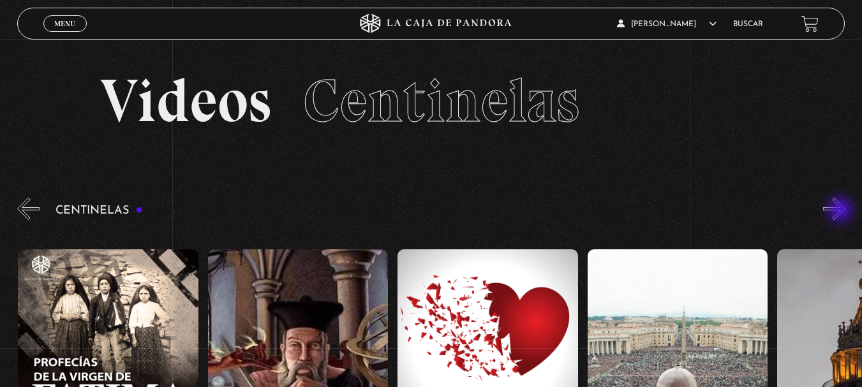
click at [842, 211] on button "»" at bounding box center [834, 209] width 22 height 22
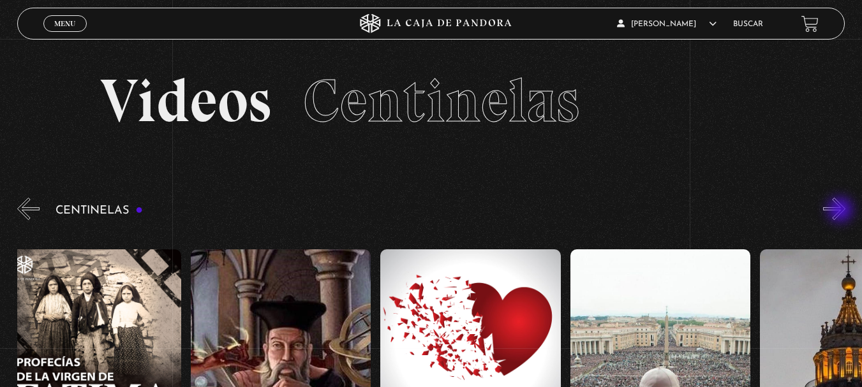
click at [842, 211] on button "»" at bounding box center [834, 209] width 22 height 22
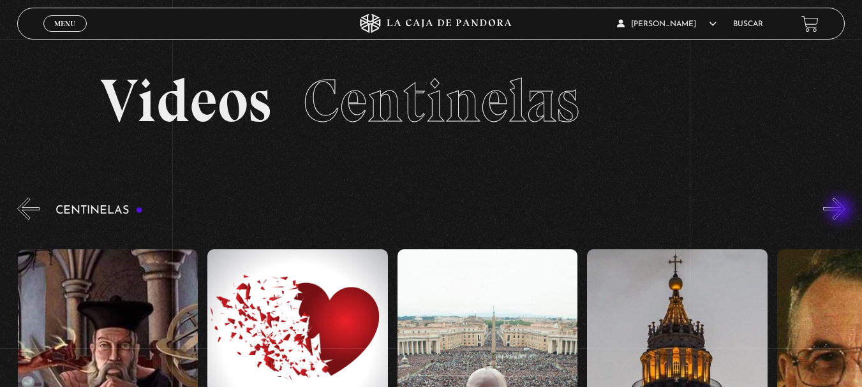
click at [842, 211] on button "»" at bounding box center [834, 209] width 22 height 22
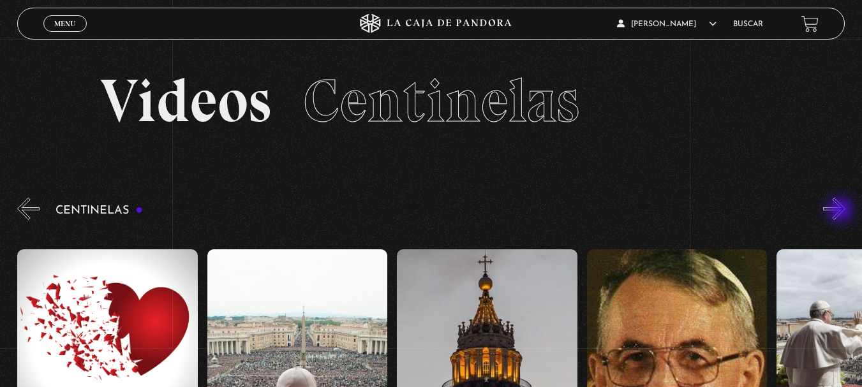
click at [842, 211] on button "»" at bounding box center [834, 209] width 22 height 22
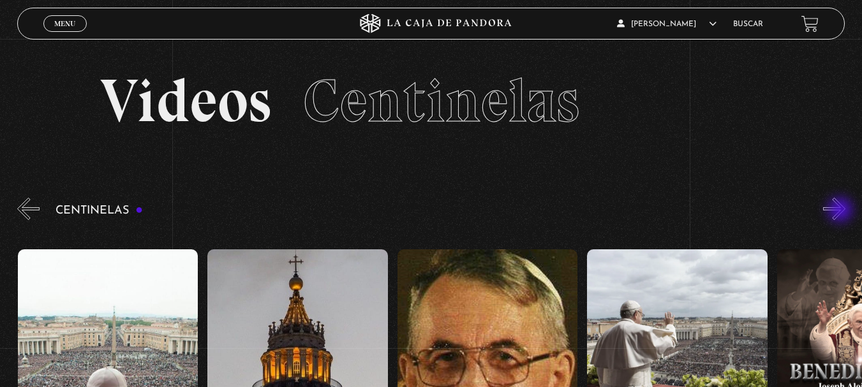
click at [842, 211] on button "»" at bounding box center [834, 209] width 22 height 22
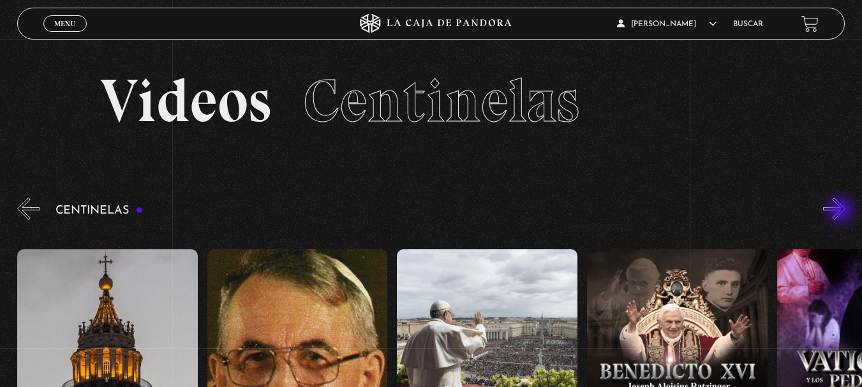
click at [842, 211] on button "»" at bounding box center [834, 209] width 22 height 22
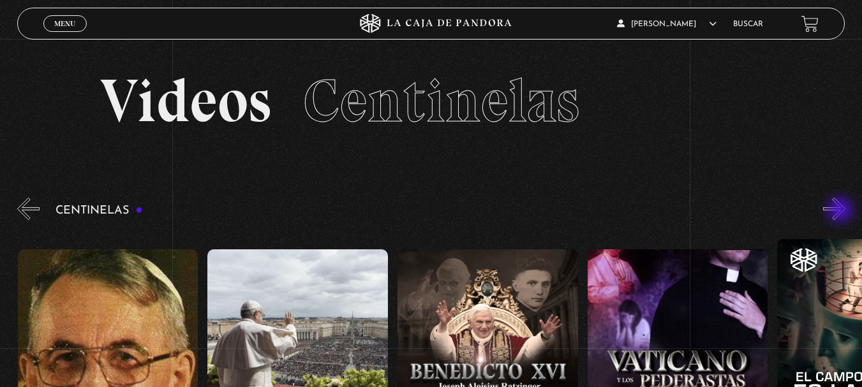
click at [842, 211] on button "»" at bounding box center [834, 209] width 22 height 22
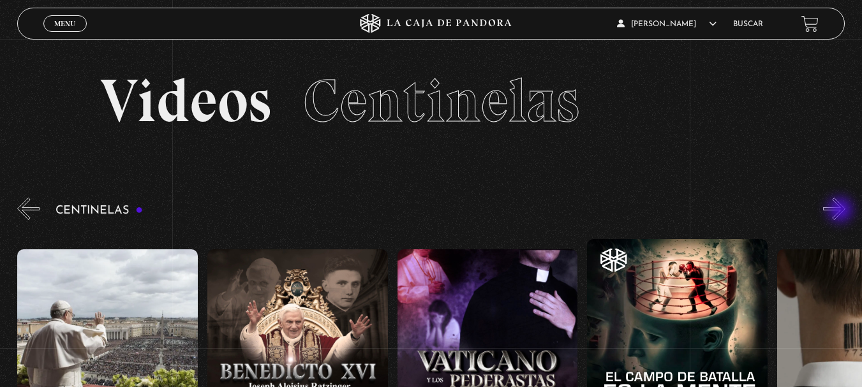
click at [842, 211] on button "»" at bounding box center [834, 209] width 22 height 22
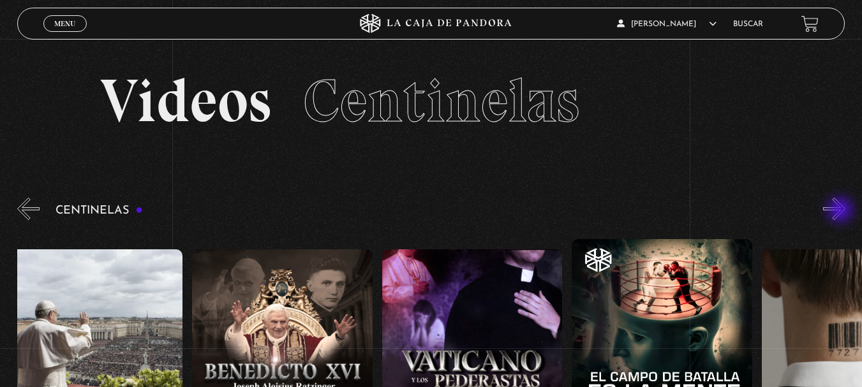
click at [842, 211] on button "»" at bounding box center [834, 209] width 22 height 22
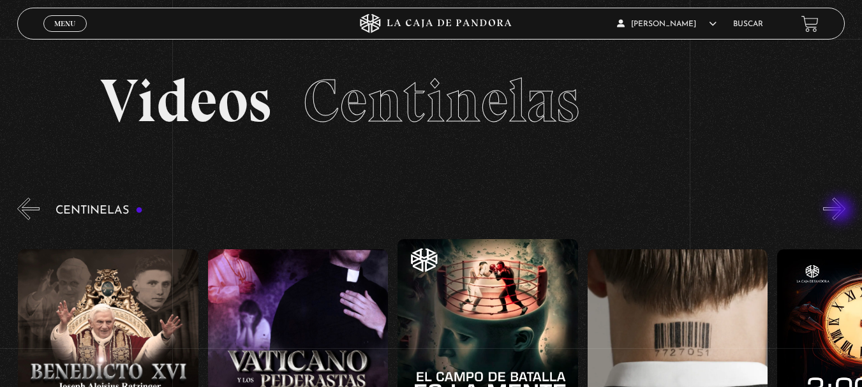
click at [842, 211] on button "»" at bounding box center [834, 209] width 22 height 22
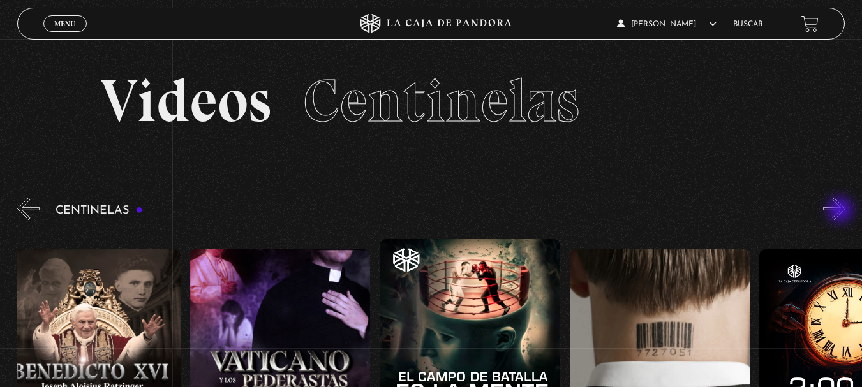
click at [842, 211] on button "»" at bounding box center [834, 209] width 22 height 22
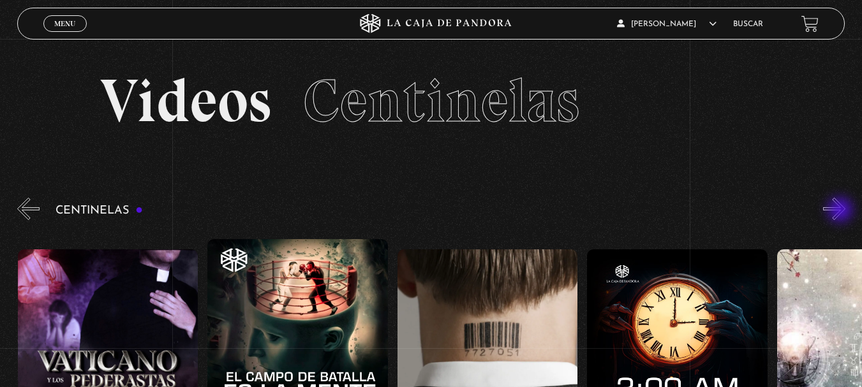
click at [842, 211] on button "»" at bounding box center [834, 209] width 22 height 22
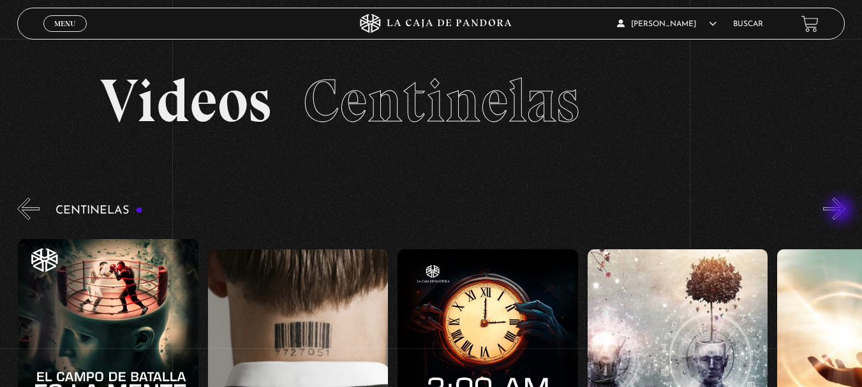
click at [842, 211] on button "»" at bounding box center [834, 209] width 22 height 22
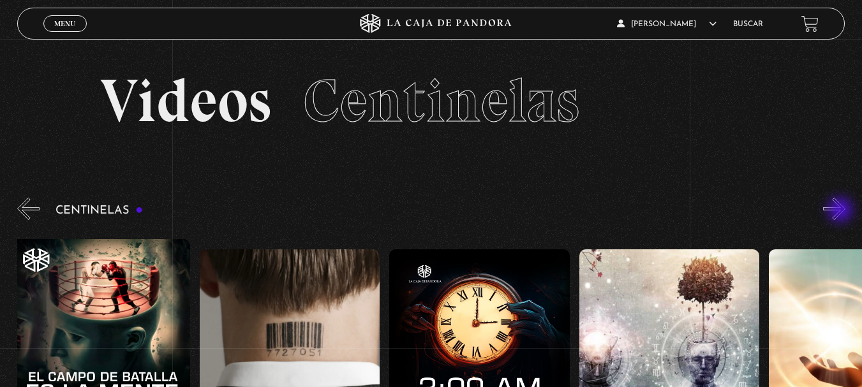
click at [842, 211] on button "»" at bounding box center [834, 209] width 22 height 22
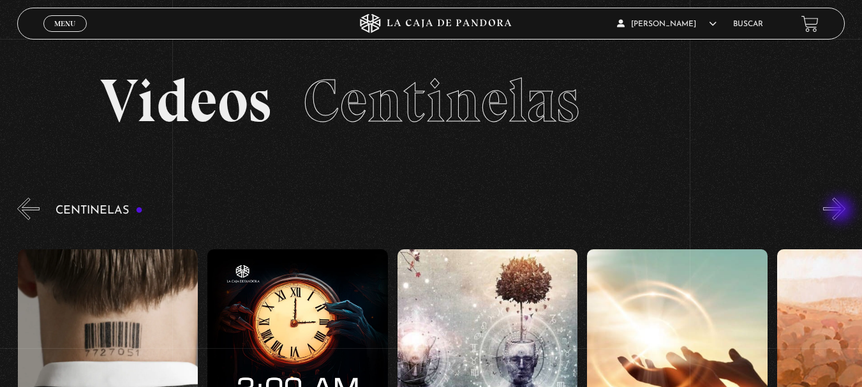
click at [842, 211] on button "»" at bounding box center [834, 209] width 22 height 22
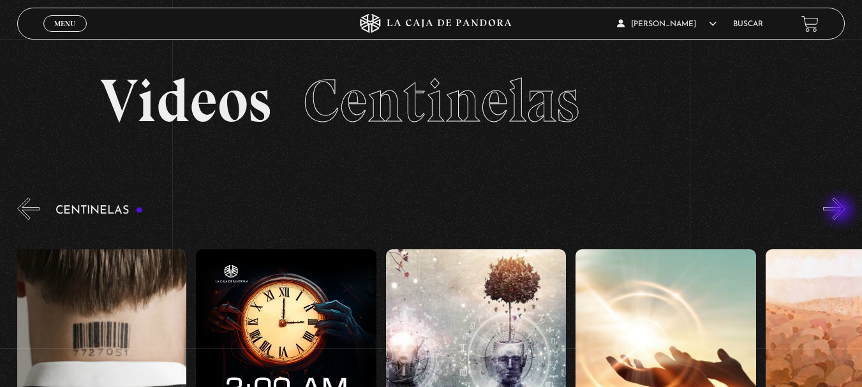
click at [842, 211] on button "»" at bounding box center [834, 209] width 22 height 22
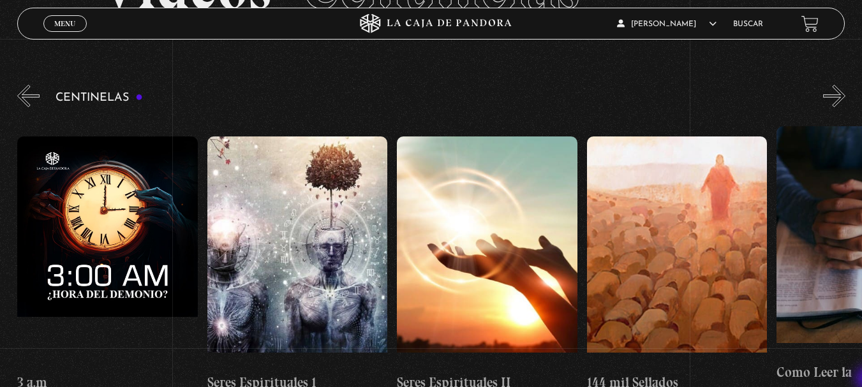
scroll to position [128, 0]
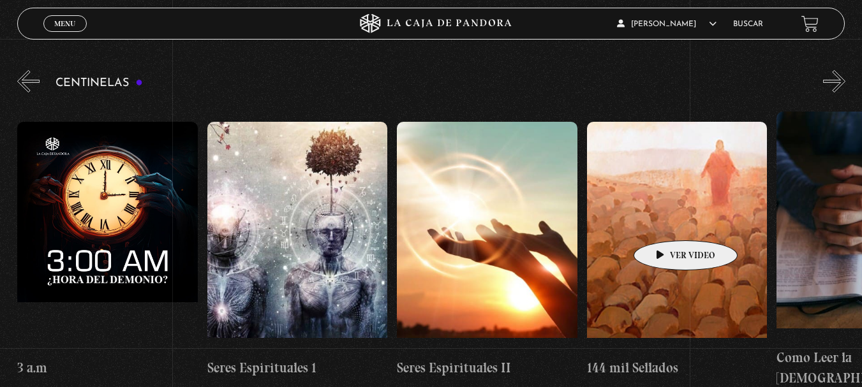
click at [665, 221] on figure at bounding box center [677, 237] width 181 height 230
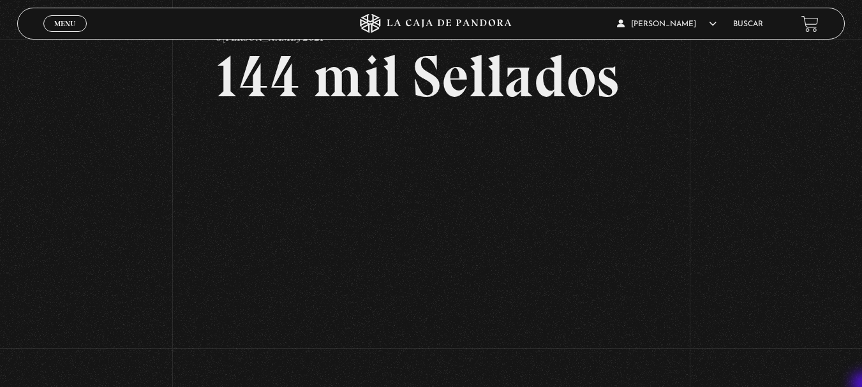
scroll to position [77, 0]
